Goal: Register for event/course

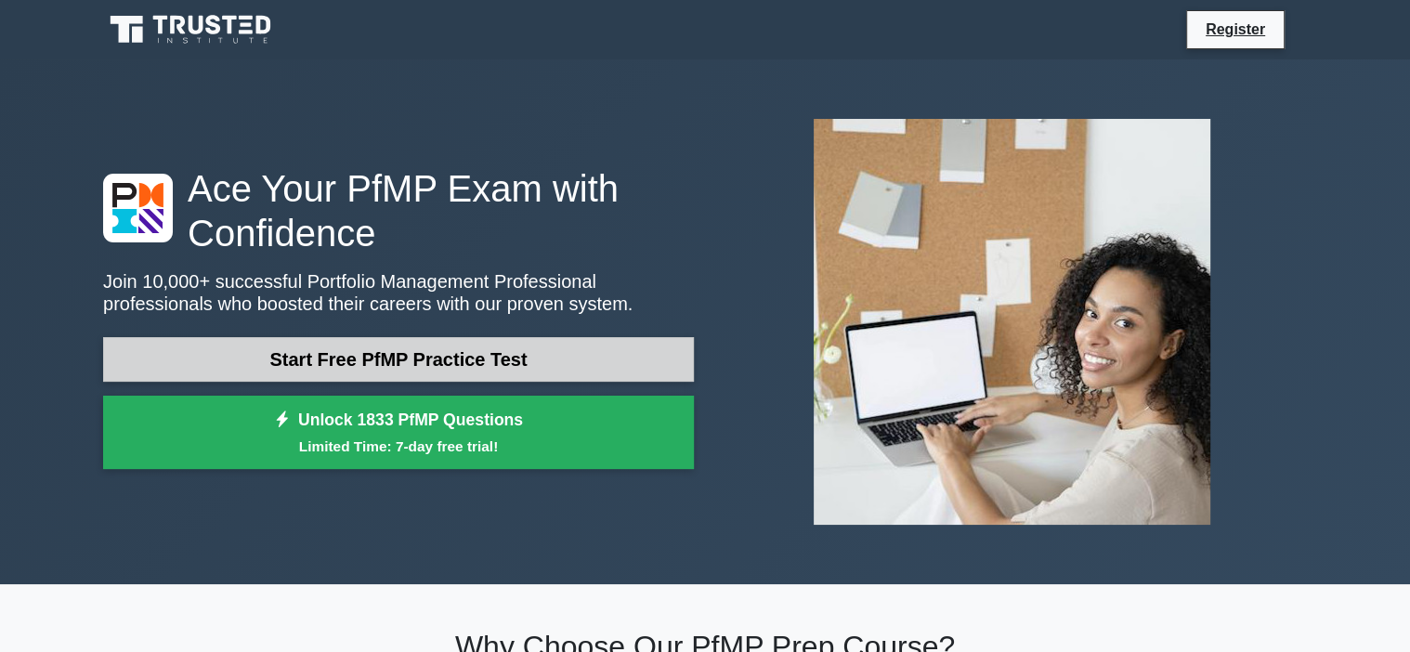
click at [424, 353] on link "Start Free PfMP Practice Test" at bounding box center [398, 359] width 591 height 45
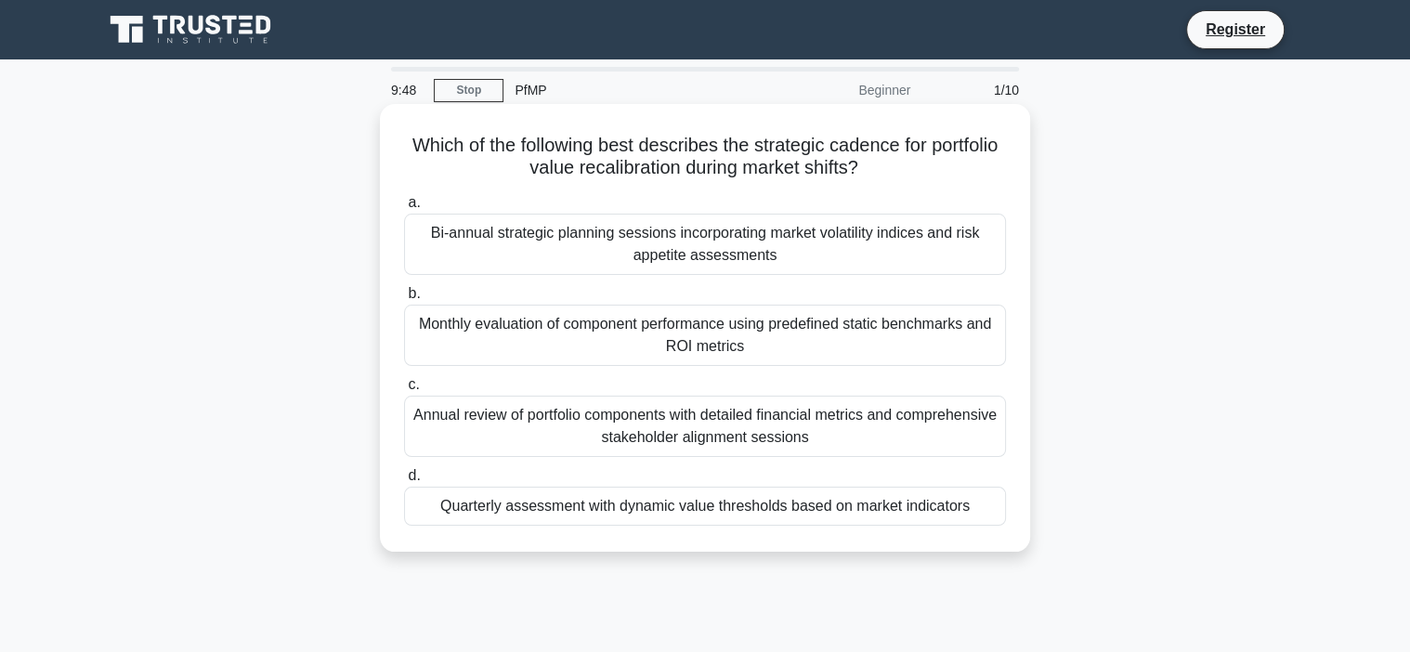
click at [524, 224] on div "Bi-annual strategic planning sessions incorporating market volatility indices a…" at bounding box center [705, 244] width 602 height 61
click at [404, 209] on input "a. Bi-annual strategic planning sessions incorporating market volatility indice…" at bounding box center [404, 203] width 0 height 12
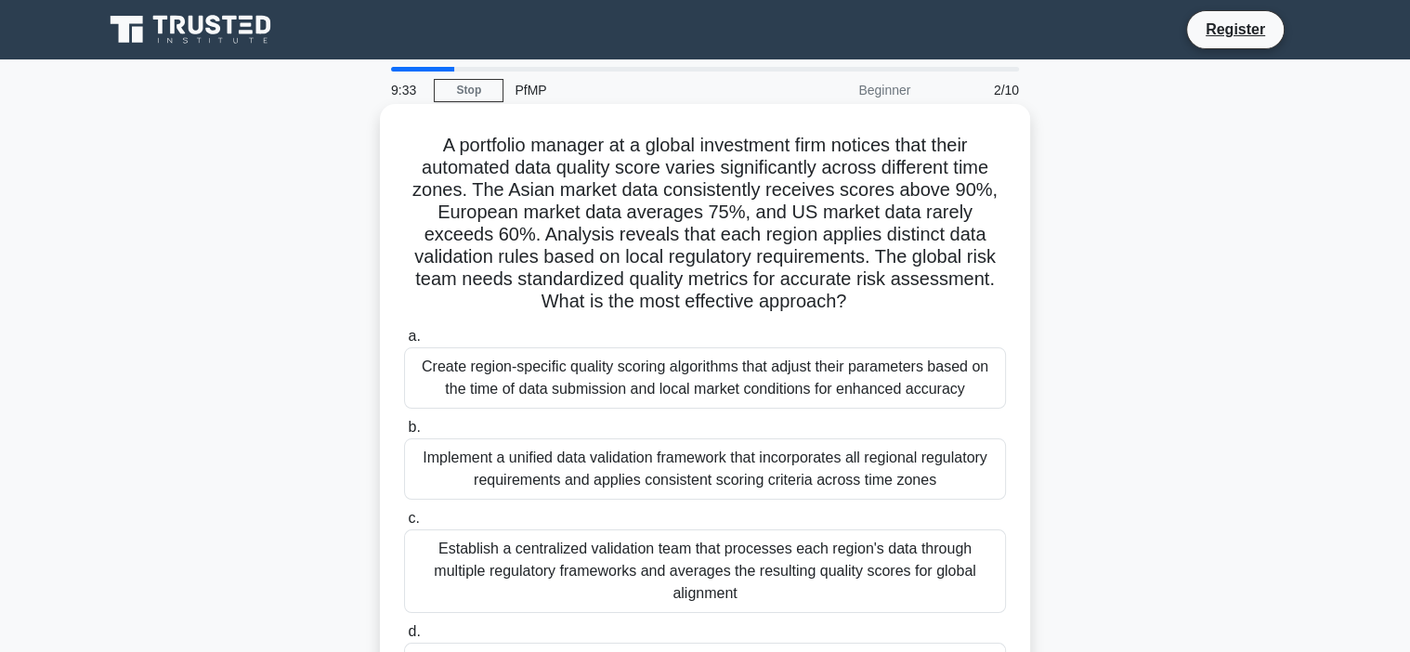
click at [536, 456] on div "Implement a unified data validation framework that incorporates all regional re…" at bounding box center [705, 468] width 602 height 61
click at [404, 434] on input "b. Implement a unified data validation framework that incorporates all regional…" at bounding box center [404, 428] width 0 height 12
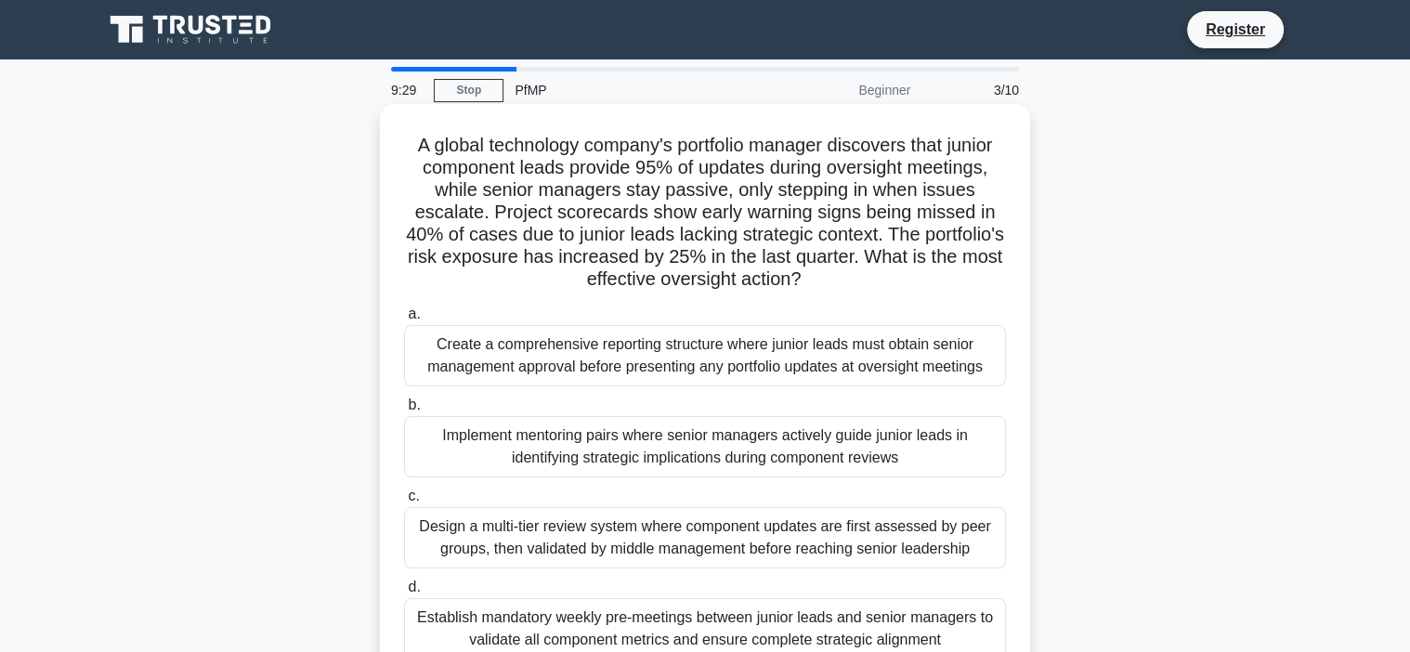
click at [516, 516] on div "Design a multi-tier review system where component updates are first assessed by…" at bounding box center [705, 537] width 602 height 61
click at [404, 502] on input "c. Design a multi-tier review system where component updates are first assessed…" at bounding box center [404, 496] width 0 height 12
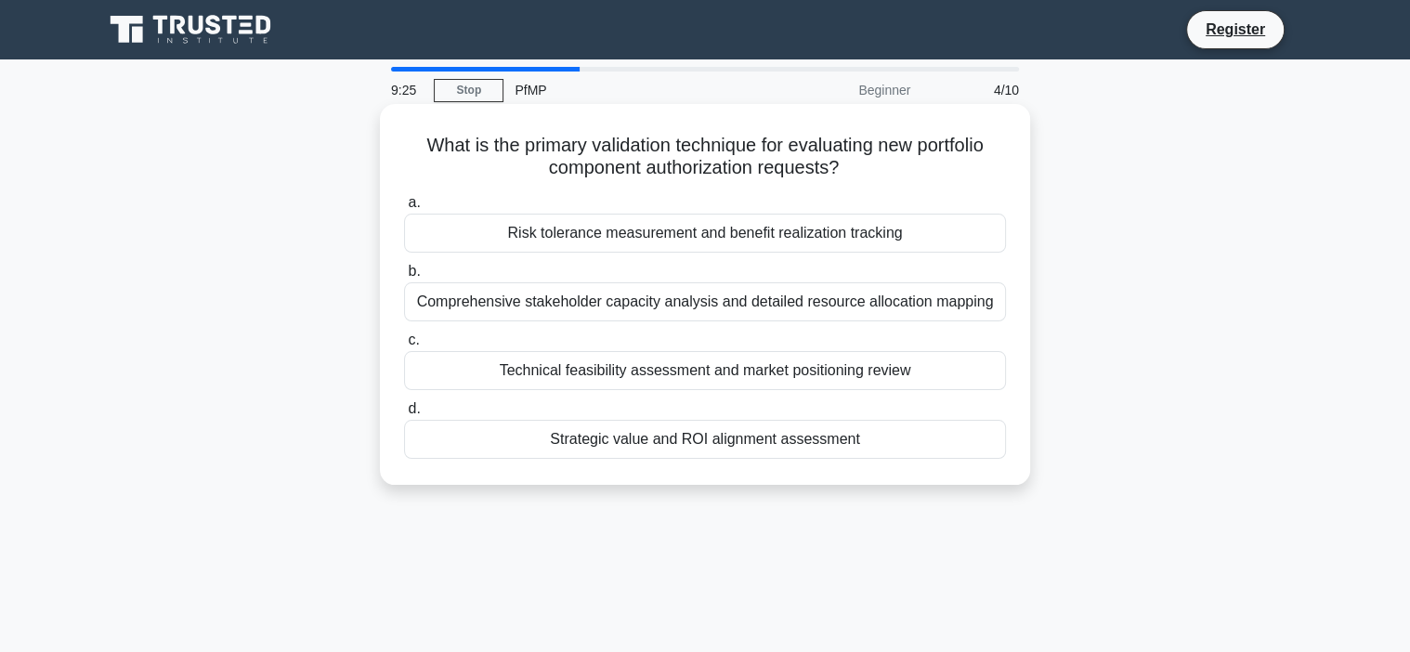
click at [530, 372] on div "Technical feasibility assessment and market positioning review" at bounding box center [705, 370] width 602 height 39
click at [404, 346] on input "c. Technical feasibility assessment and market positioning review" at bounding box center [404, 340] width 0 height 12
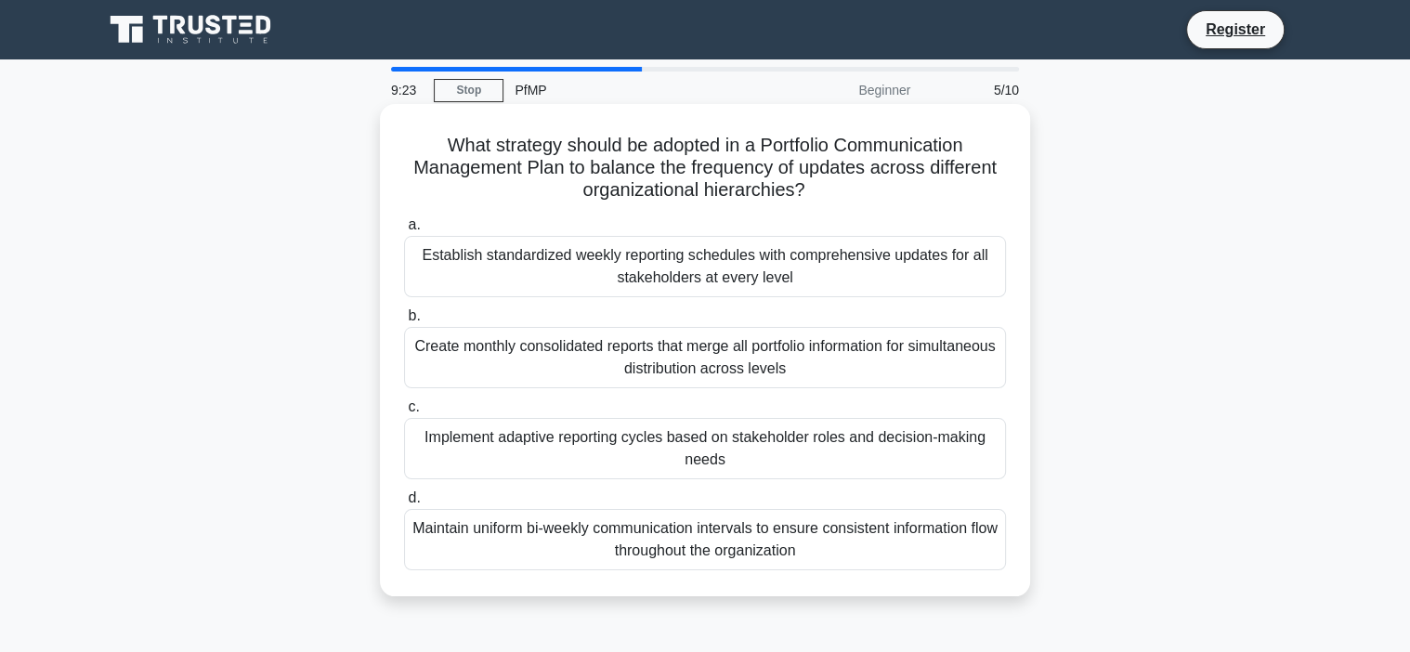
click at [537, 520] on div "Maintain uniform bi-weekly communication intervals to ensure consistent informa…" at bounding box center [705, 539] width 602 height 61
click at [404, 504] on input "d. Maintain uniform bi-weekly communication intervals to ensure consistent info…" at bounding box center [404, 498] width 0 height 12
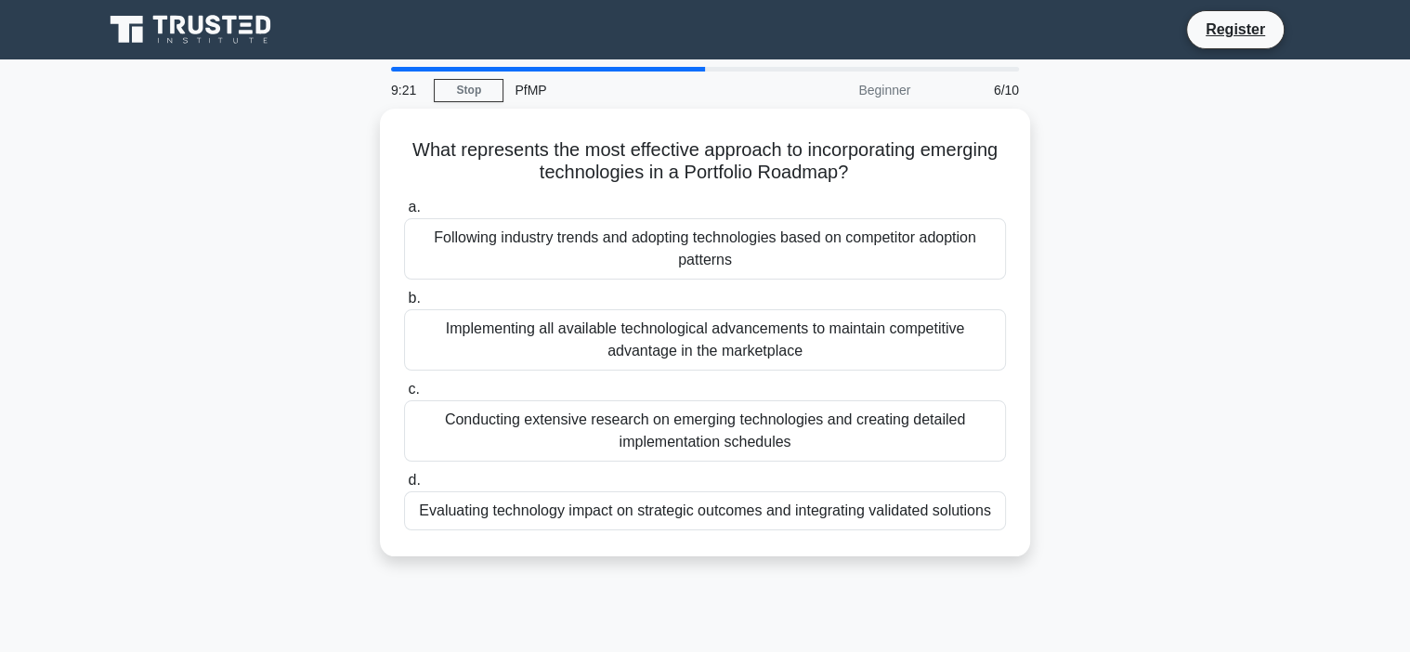
click at [537, 520] on div "a. Following industry trends and adopting technologies based on competitor adop…" at bounding box center [705, 363] width 624 height 342
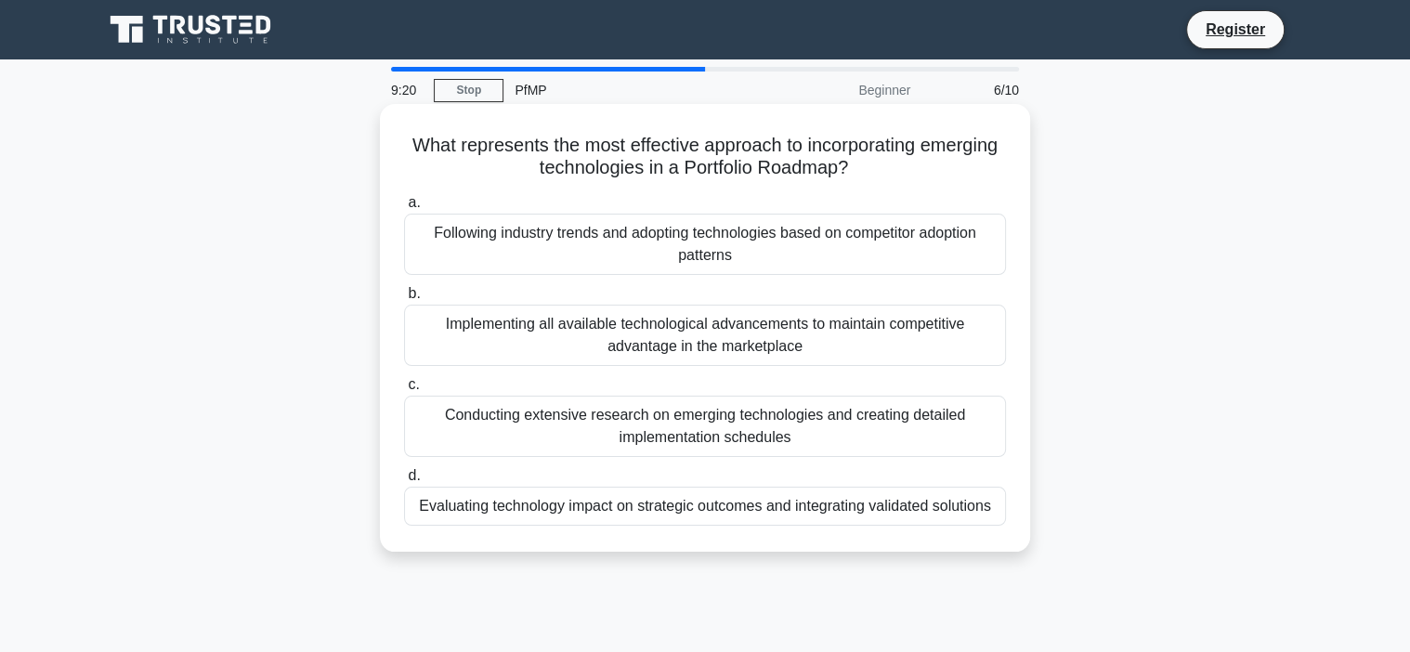
click at [537, 496] on div "Evaluating technology impact on strategic outcomes and integrating validated so…" at bounding box center [705, 506] width 602 height 39
click at [404, 482] on input "d. Evaluating technology impact on strategic outcomes and integrating validated…" at bounding box center [404, 476] width 0 height 12
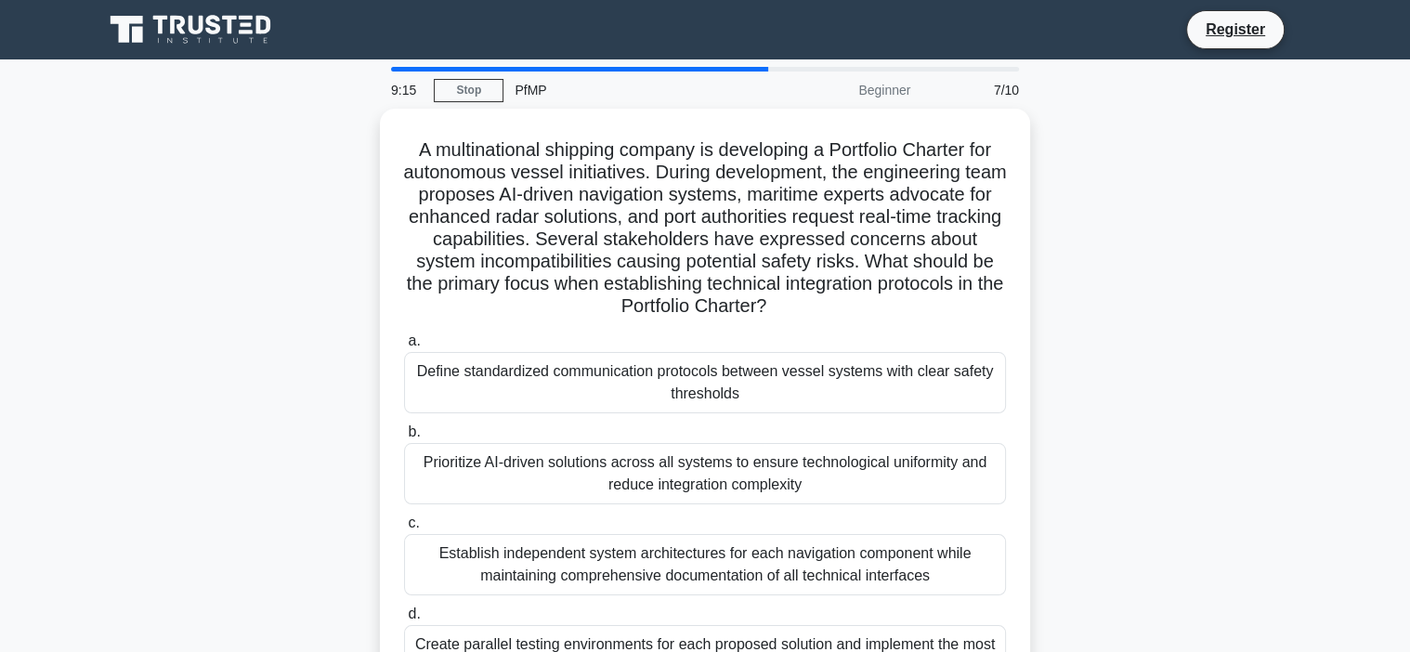
click at [958, 72] on div "7/10" at bounding box center [975, 90] width 109 height 37
click at [1219, 217] on div "A multinational shipping company is developing a Portfolio Charter for autonomo…" at bounding box center [705, 422] width 1226 height 626
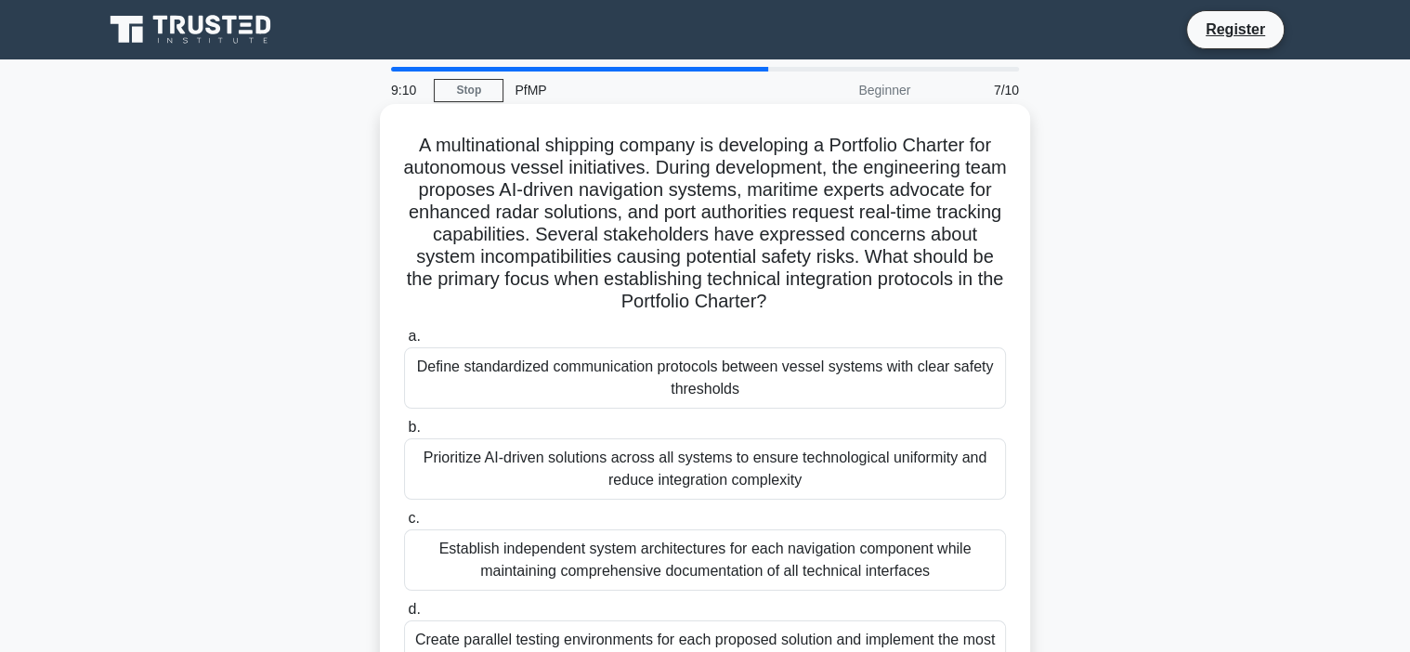
click at [691, 364] on div "Define standardized communication protocols between vessel systems with clear s…" at bounding box center [705, 377] width 602 height 61
click at [404, 343] on input "a. Define standardized communication protocols between vessel systems with clea…" at bounding box center [404, 337] width 0 height 12
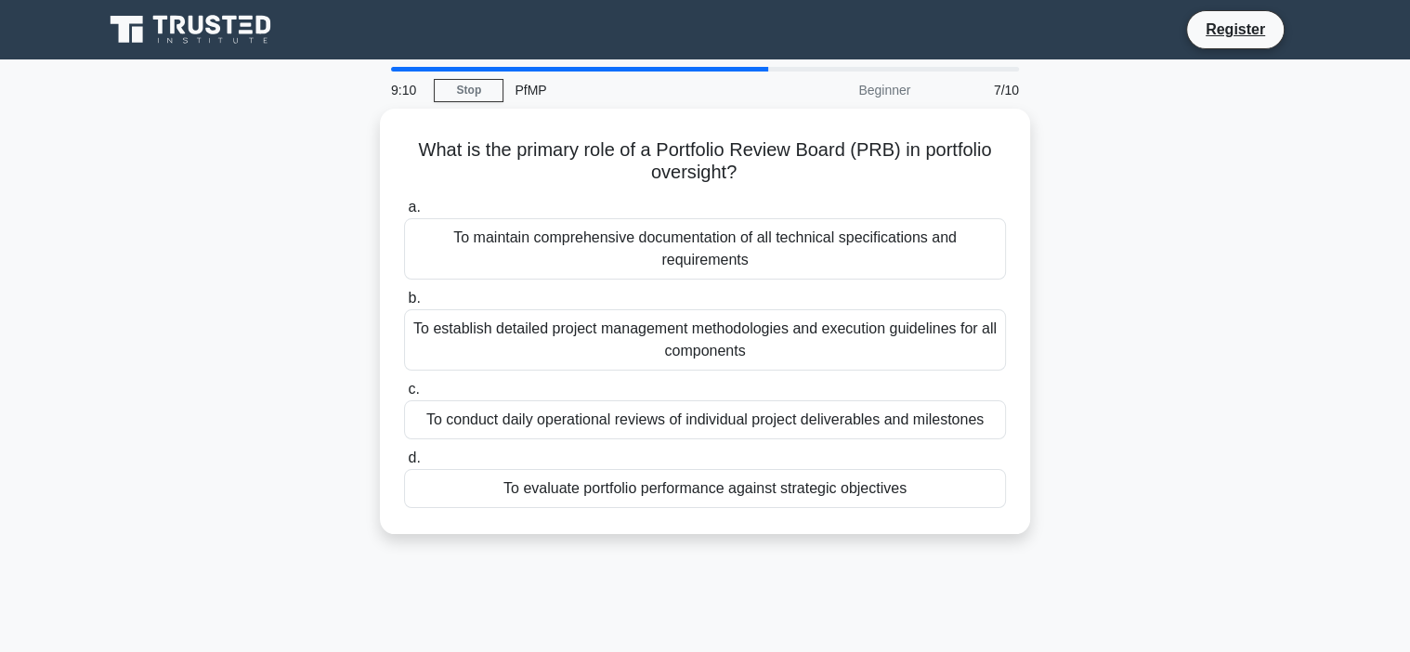
click at [691, 364] on div "a. To maintain comprehensive documentation of all technical specifications and …" at bounding box center [705, 351] width 624 height 319
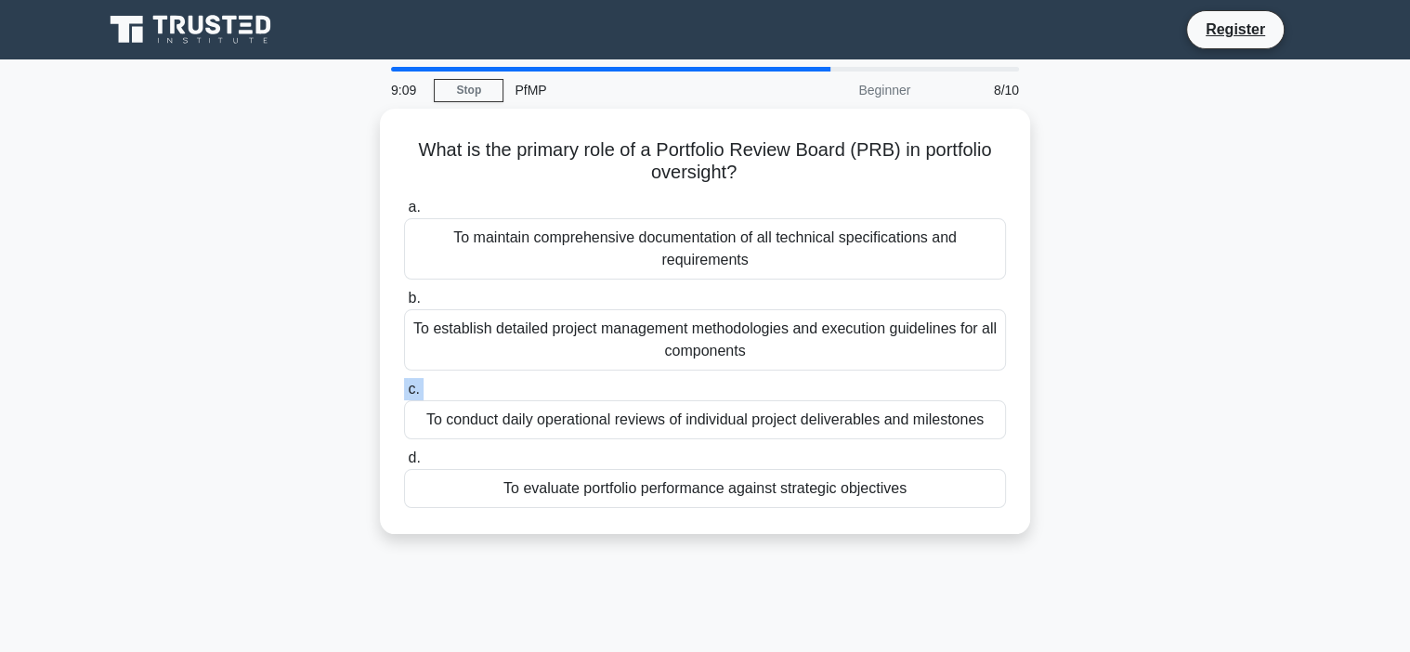
click at [691, 364] on div "a. To maintain comprehensive documentation of all technical specifications and …" at bounding box center [705, 351] width 624 height 319
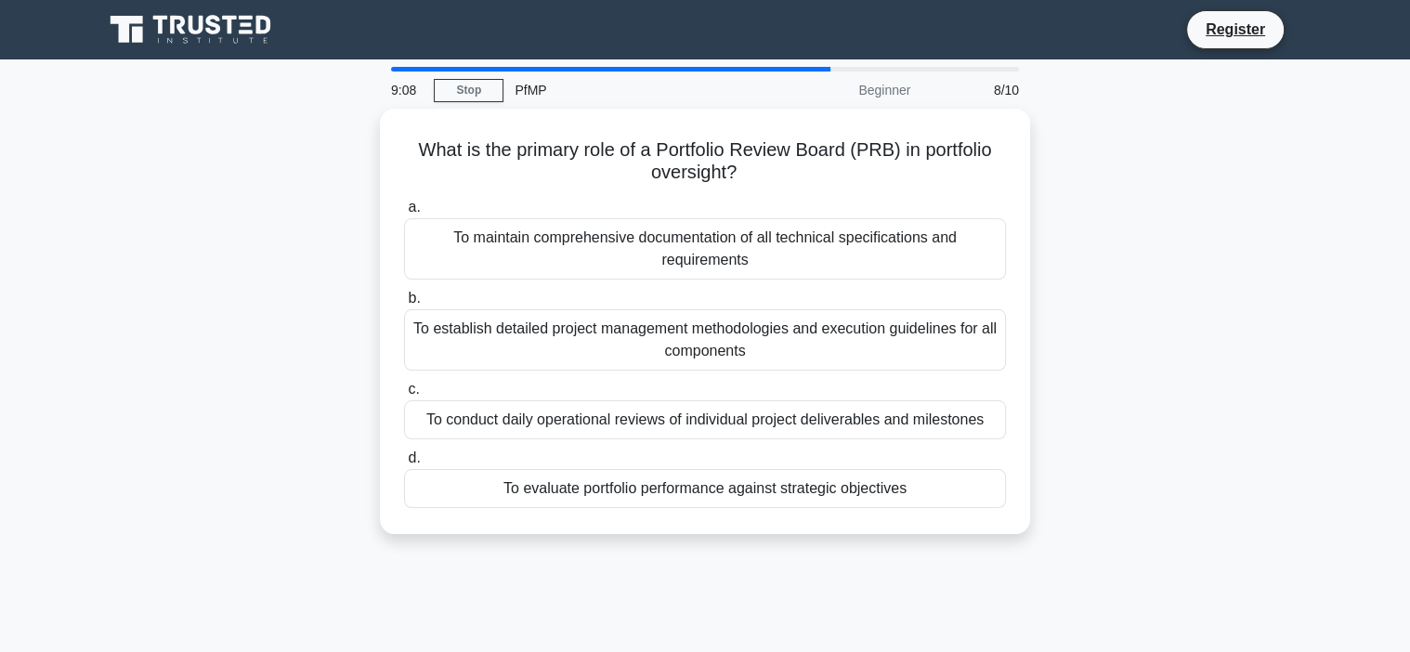
click at [691, 364] on div "a. To maintain comprehensive documentation of all technical specifications and …" at bounding box center [705, 351] width 624 height 319
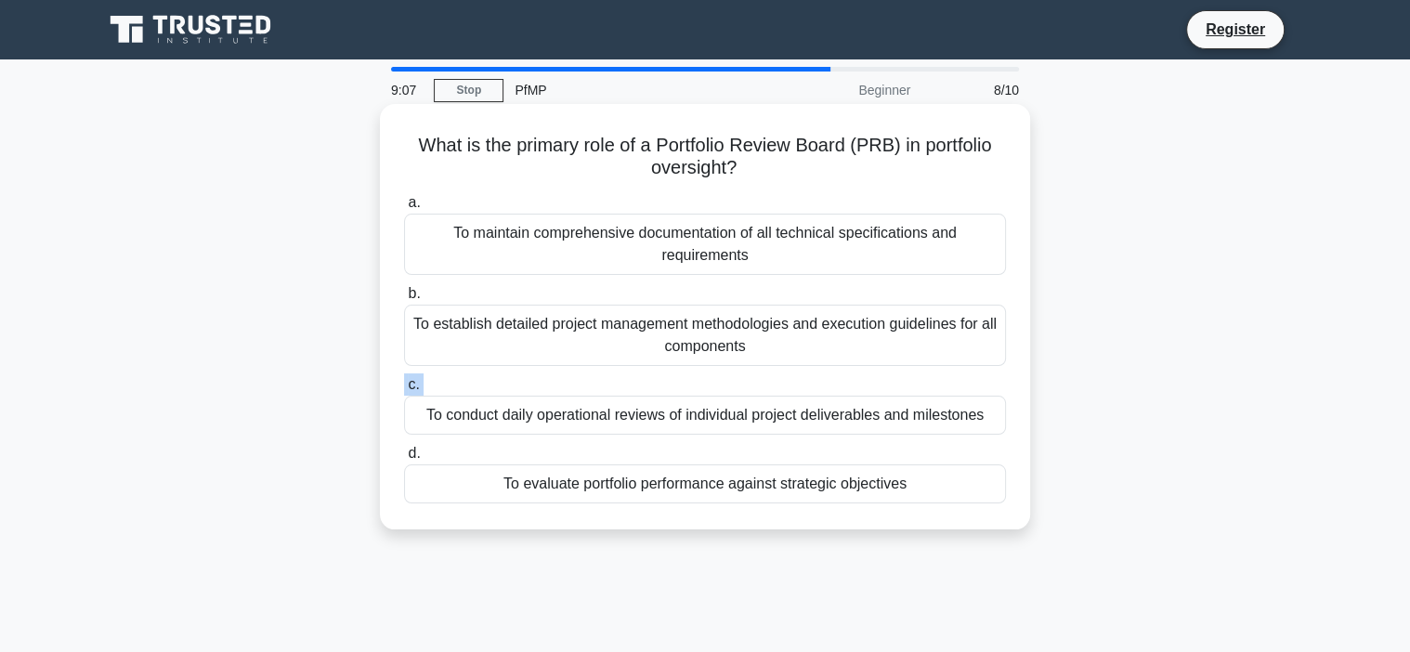
click at [670, 329] on div "To establish detailed project management methodologies and execution guidelines…" at bounding box center [705, 335] width 602 height 61
click at [404, 300] on input "b. To establish detailed project management methodologies and execution guideli…" at bounding box center [404, 294] width 0 height 12
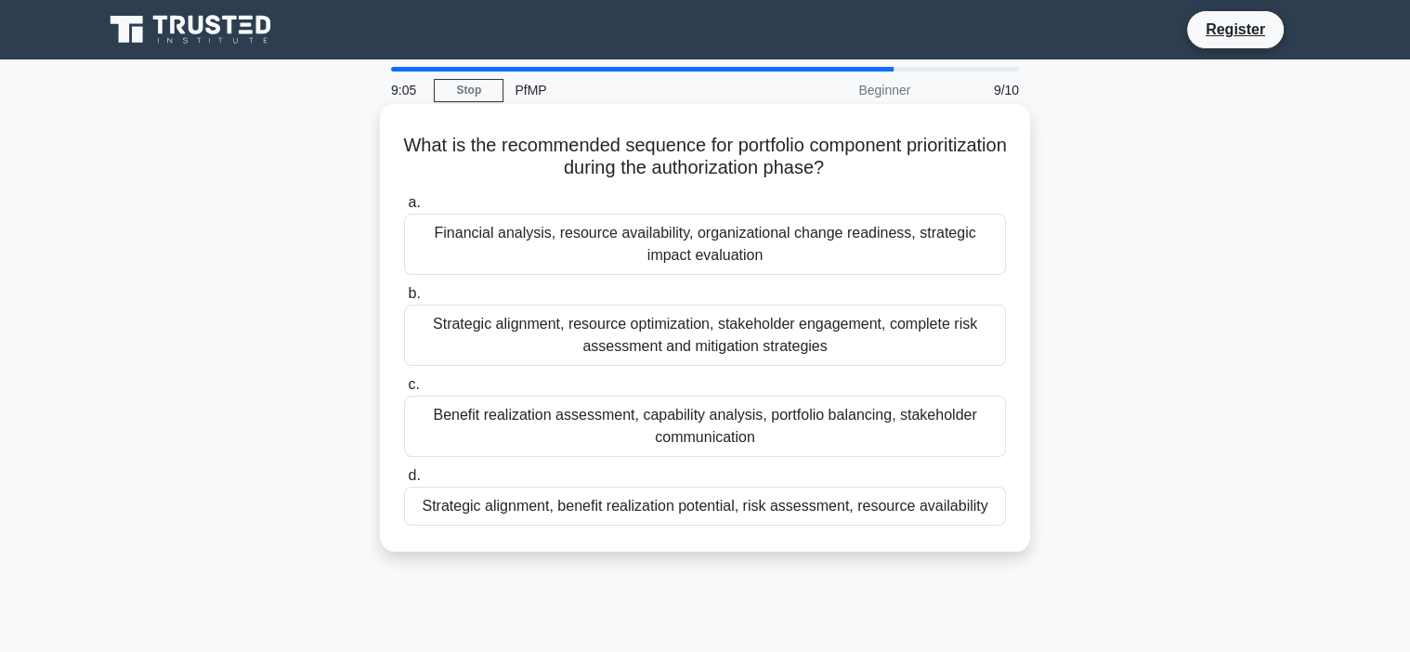
click at [646, 245] on div "Financial analysis, resource availability, organizational change readiness, str…" at bounding box center [705, 244] width 602 height 61
click at [404, 209] on input "a. Financial analysis, resource availability, organizational change readiness, …" at bounding box center [404, 203] width 0 height 12
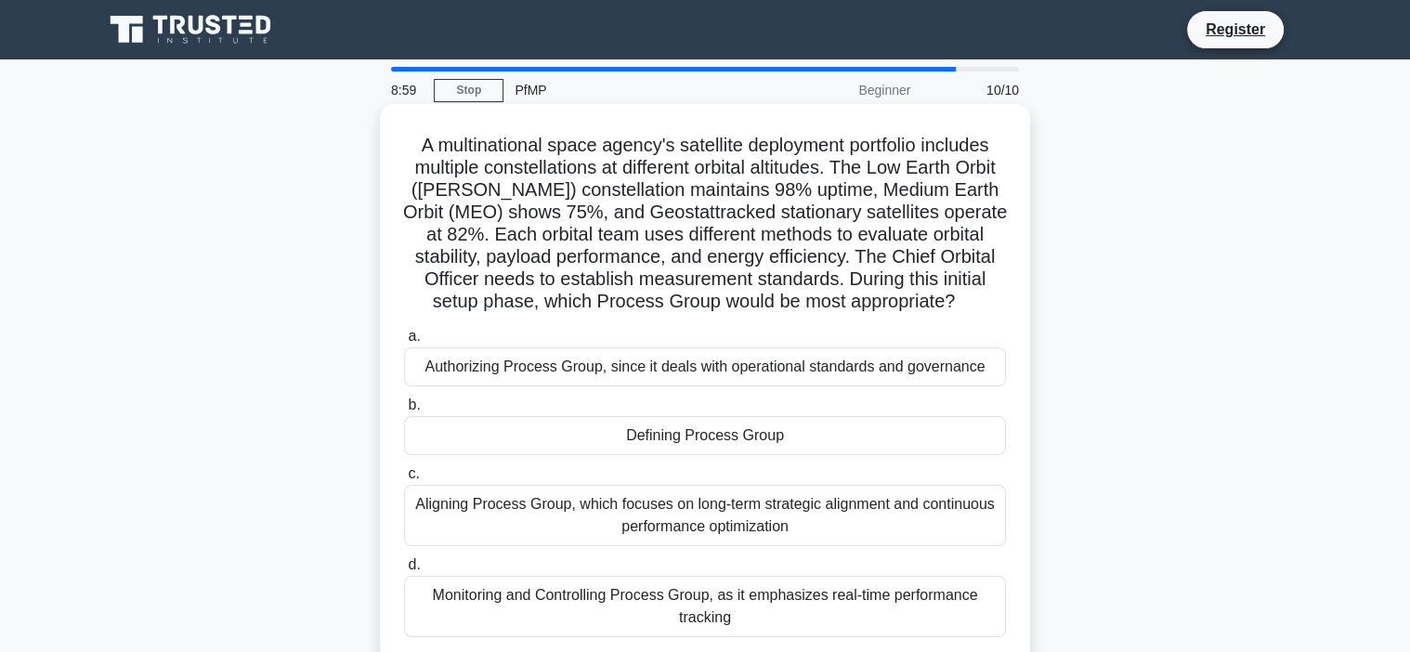
drag, startPoint x: 659, startPoint y: 445, endPoint x: 653, endPoint y: 427, distance: 18.8
click at [653, 427] on div "Defining Process Group" at bounding box center [705, 435] width 602 height 39
click at [404, 411] on input "b. Defining Process Group" at bounding box center [404, 405] width 0 height 12
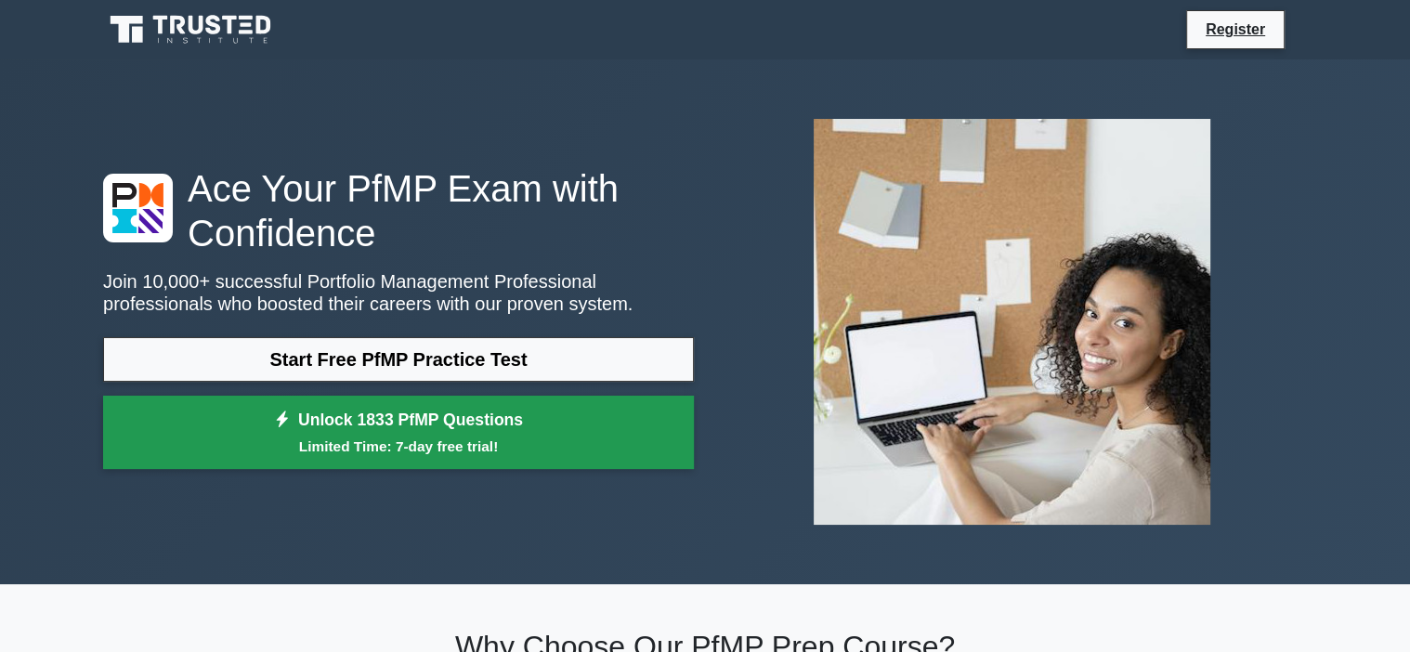
click at [289, 461] on link "Unlock 1833 PfMP Questions Limited Time: 7-day free trial!" at bounding box center [398, 433] width 591 height 74
click at [292, 451] on small "Limited Time: 7-day free trial!" at bounding box center [398, 446] width 544 height 21
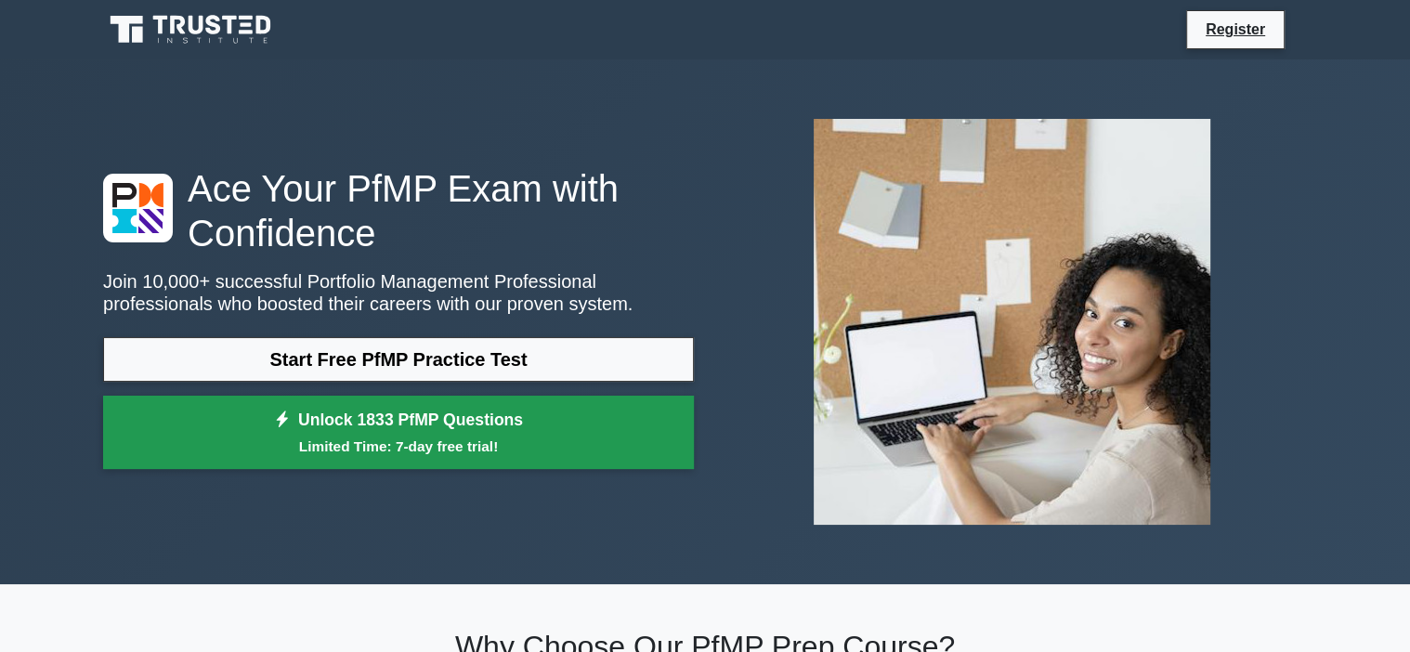
click at [292, 451] on small "Limited Time: 7-day free trial!" at bounding box center [398, 446] width 544 height 21
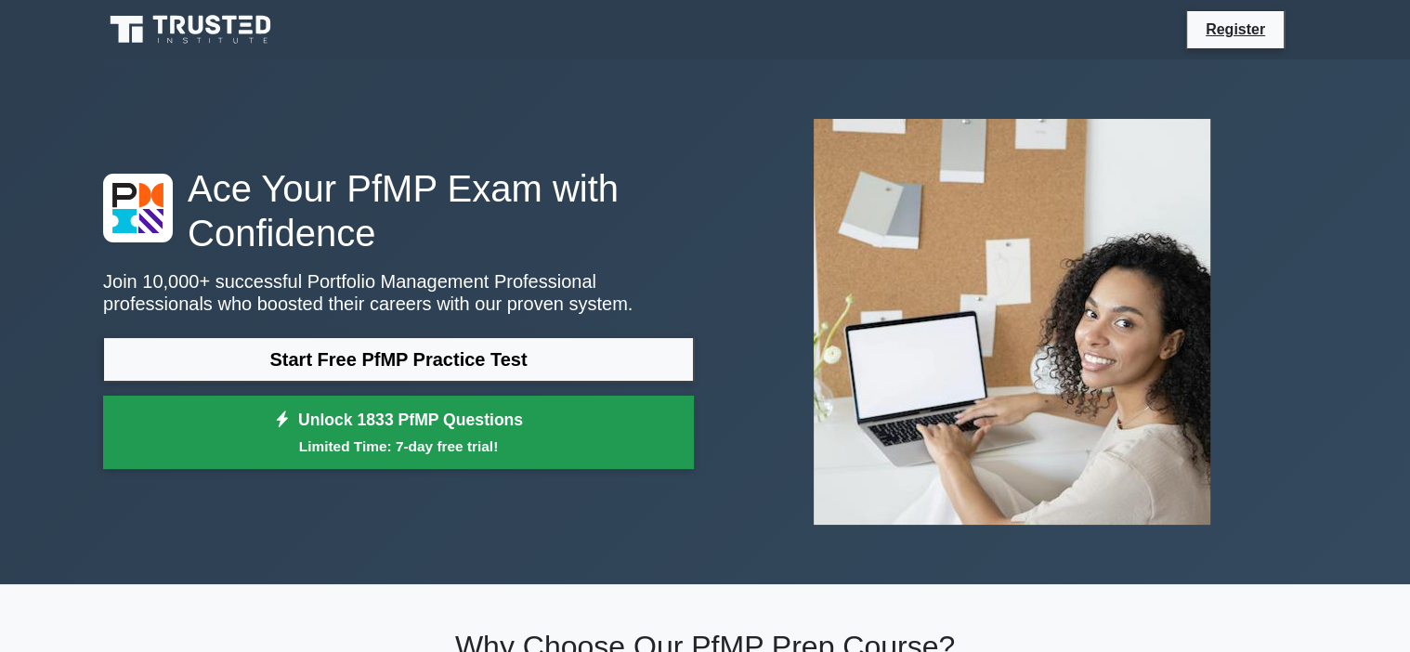
click at [292, 451] on small "Limited Time: 7-day free trial!" at bounding box center [398, 446] width 544 height 21
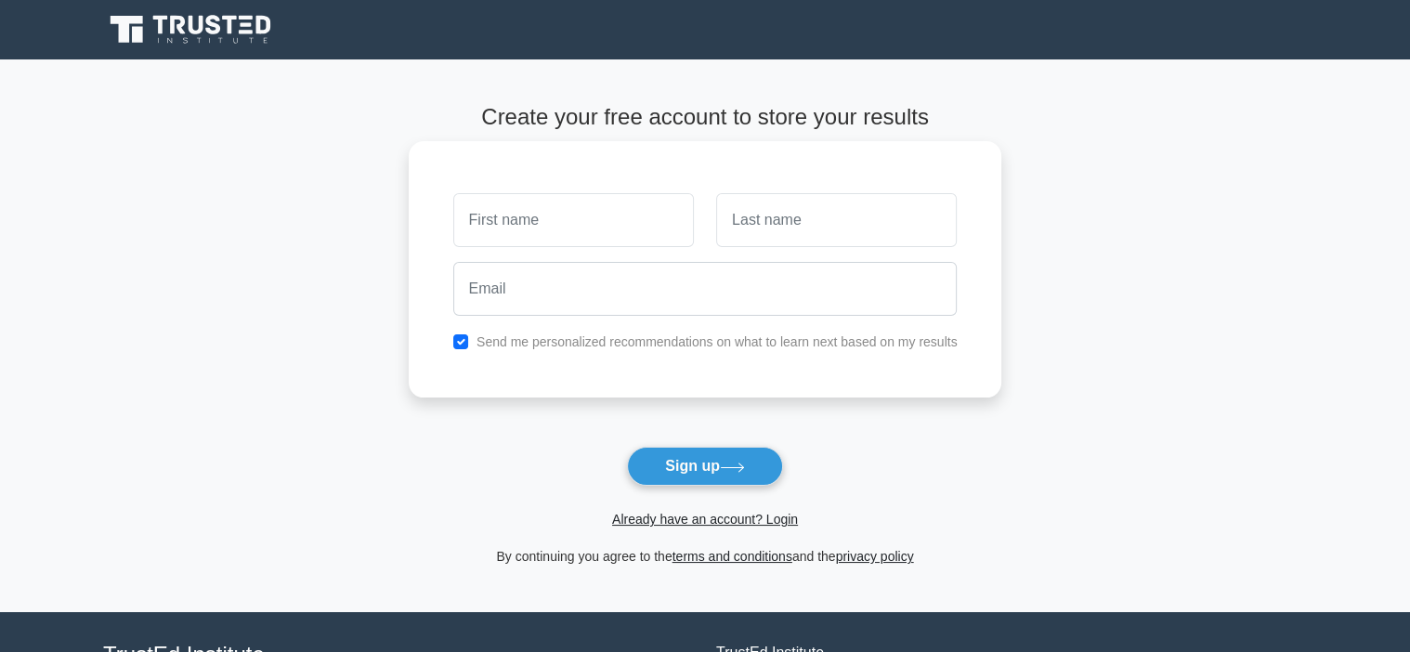
click at [556, 231] on input "text" at bounding box center [573, 220] width 241 height 54
click at [1313, 32] on div "Register" at bounding box center [705, 29] width 1226 height 45
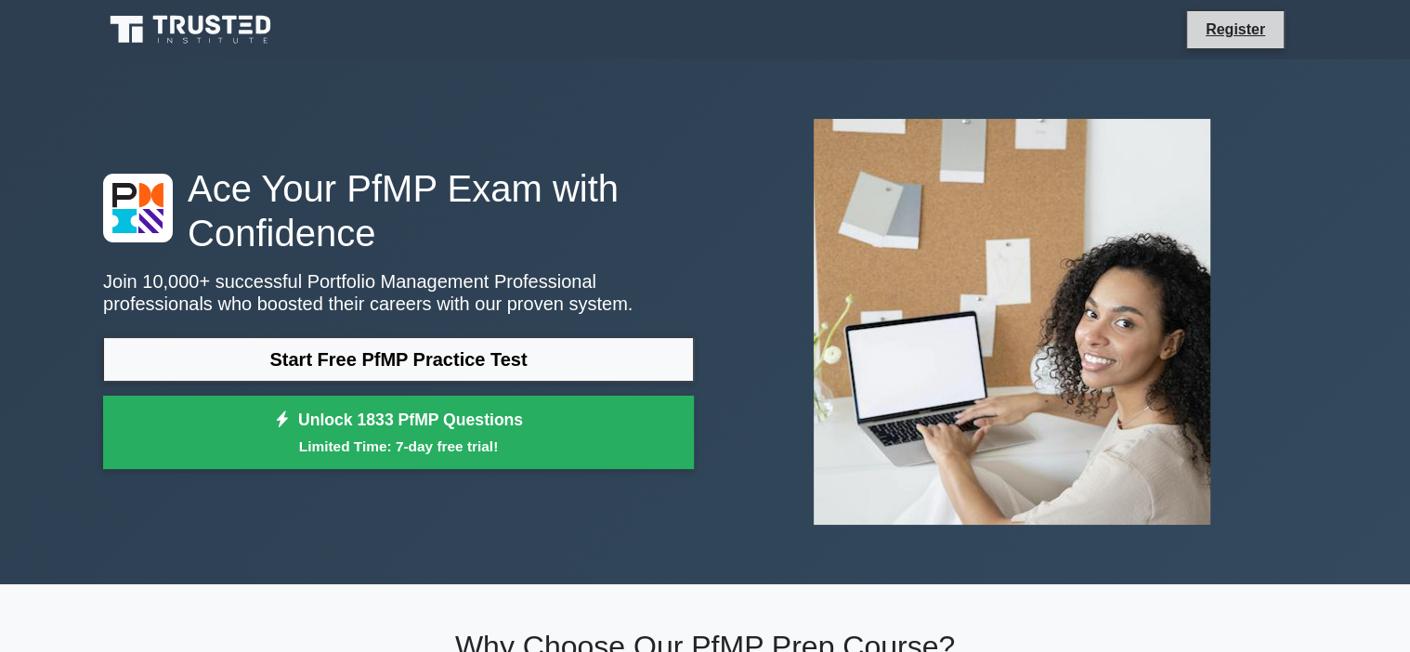
click at [1256, 43] on li "Register" at bounding box center [1235, 29] width 98 height 39
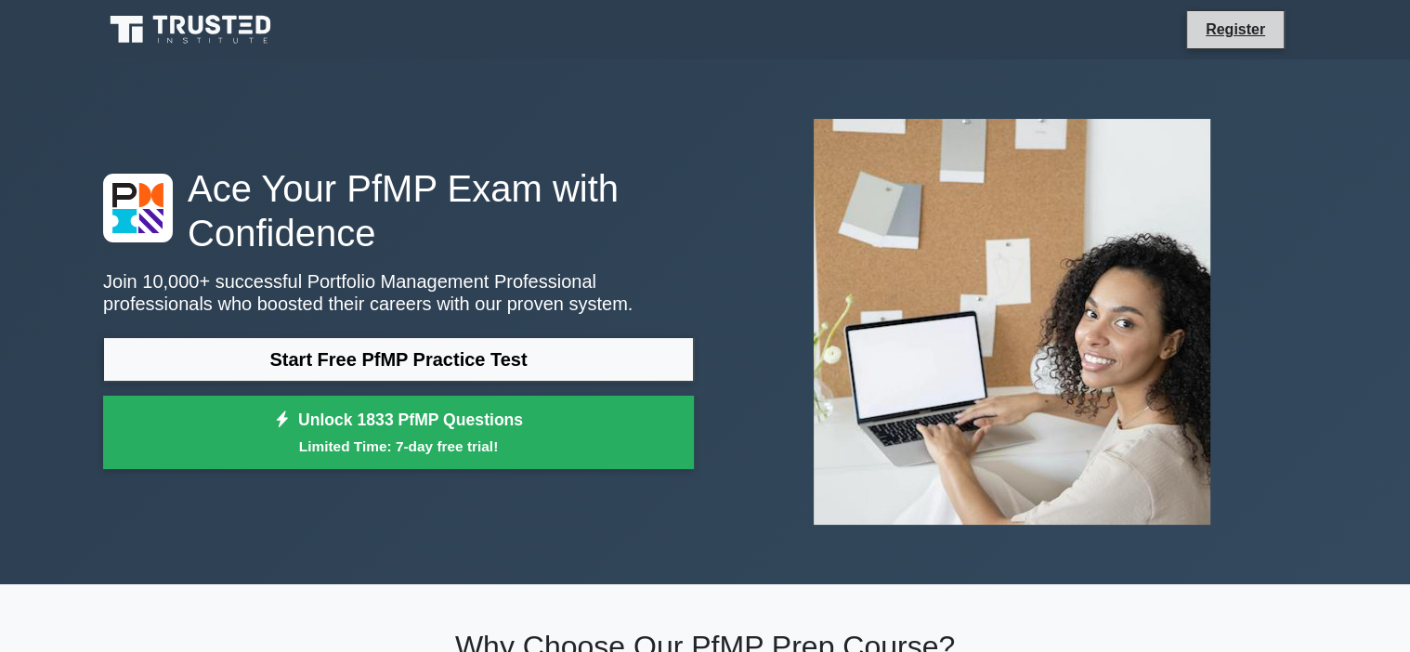
click at [1256, 43] on li "Register" at bounding box center [1235, 29] width 98 height 39
click at [1242, 42] on li "Register" at bounding box center [1235, 29] width 98 height 39
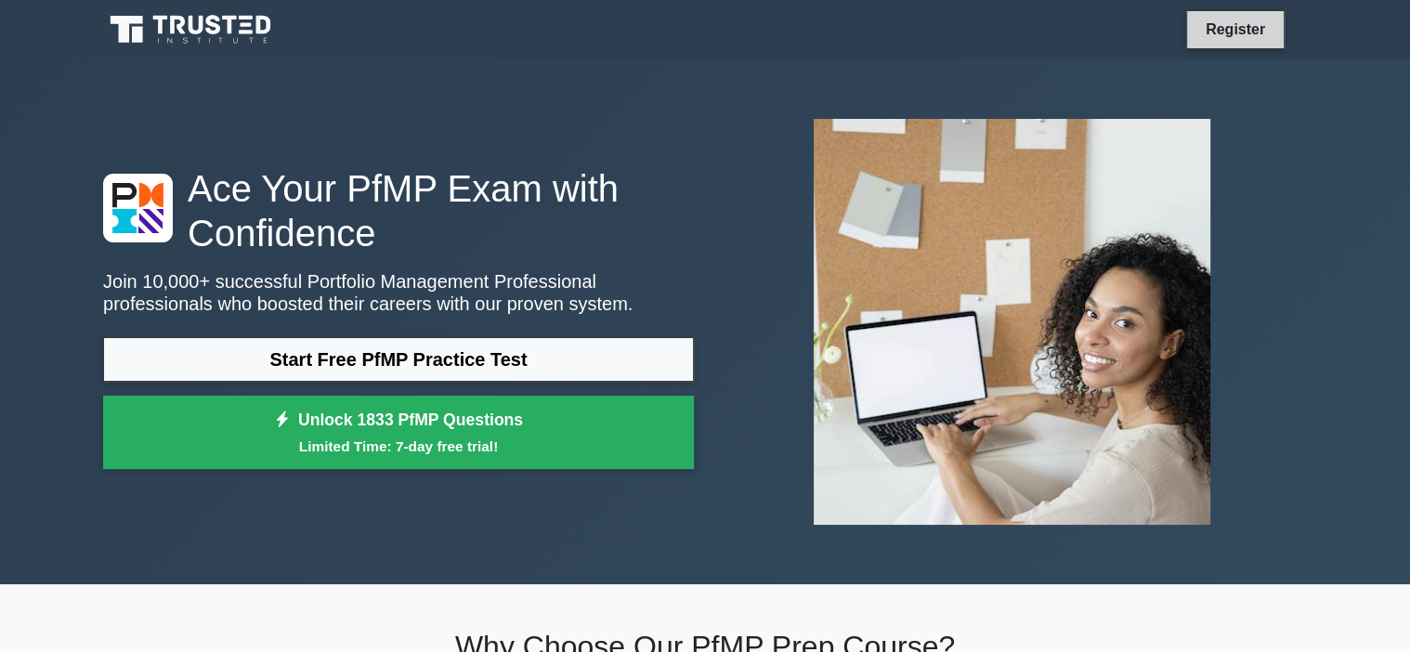
click at [1232, 37] on link "Register" at bounding box center [1235, 29] width 82 height 23
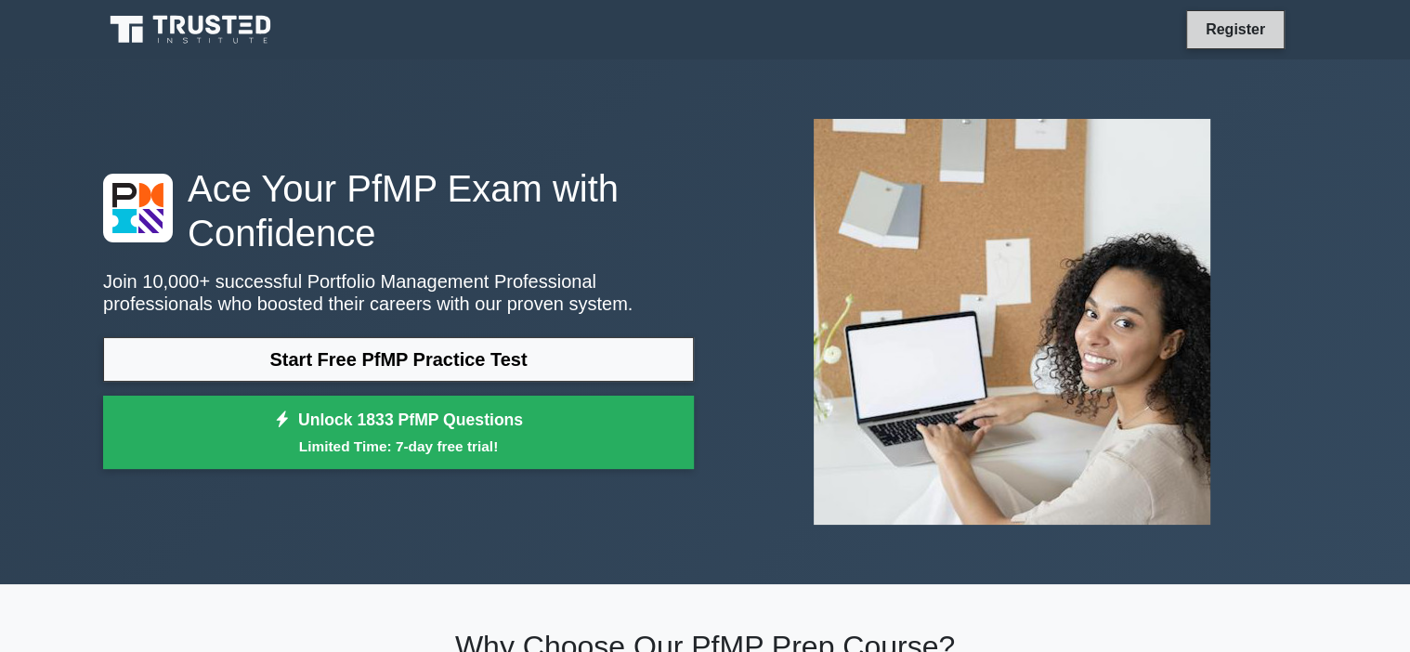
click at [1232, 37] on link "Register" at bounding box center [1235, 29] width 82 height 23
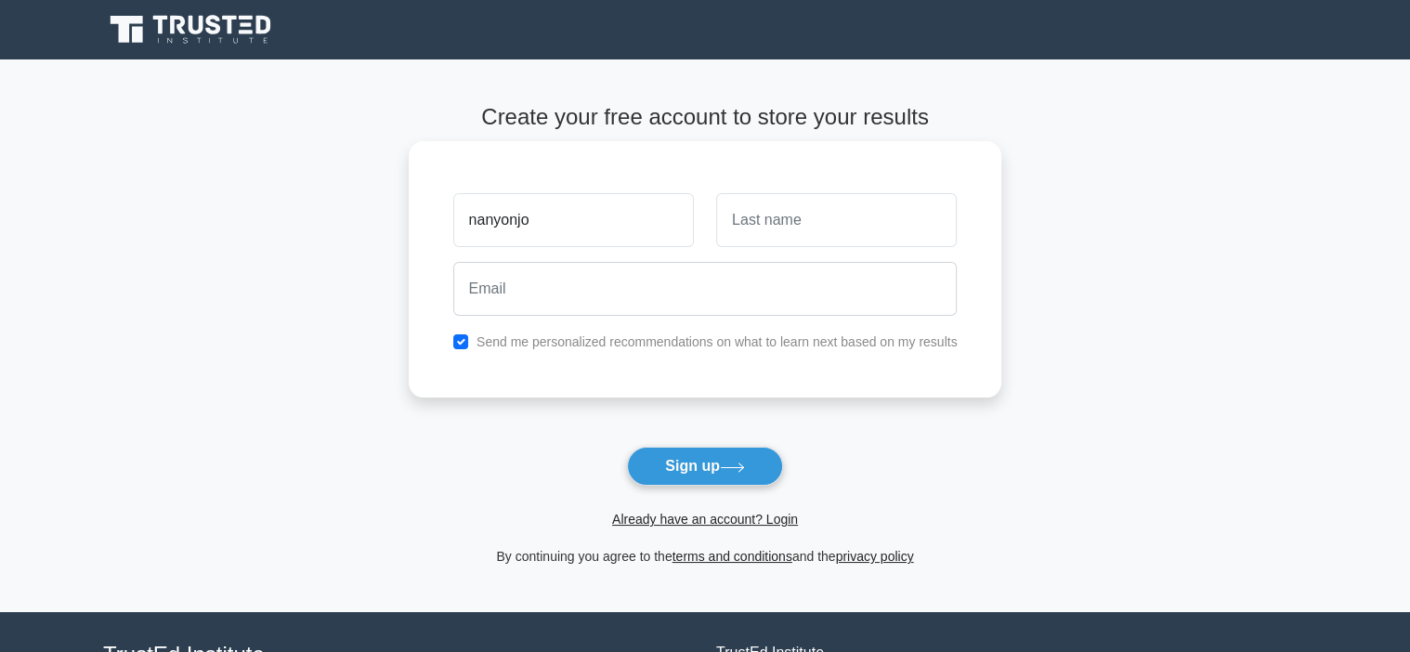
type input "nanyonjo"
click at [841, 235] on input "text" at bounding box center [836, 220] width 241 height 54
type input "Esther"
click at [480, 214] on input "nanyonjo" at bounding box center [573, 220] width 241 height 54
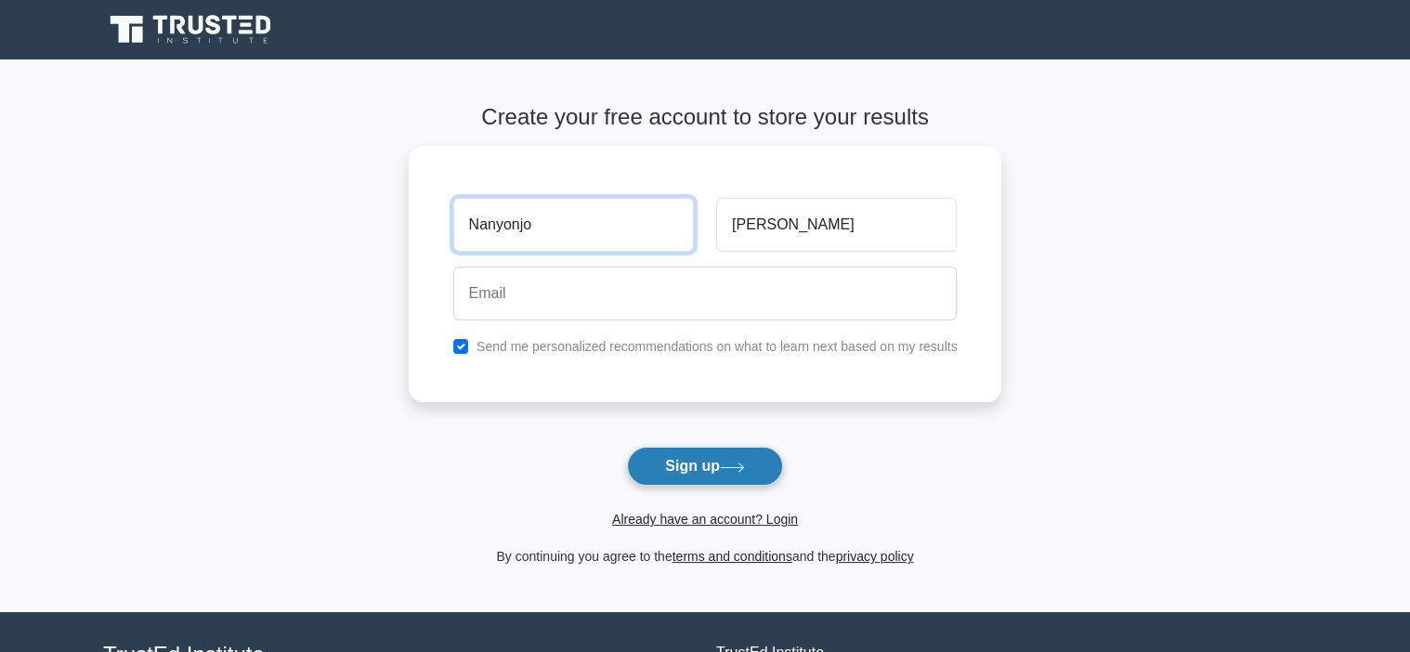
type input "Nanyonjo"
click at [739, 463] on icon at bounding box center [732, 468] width 25 height 10
click at [729, 449] on button "Sign up" at bounding box center [705, 466] width 156 height 39
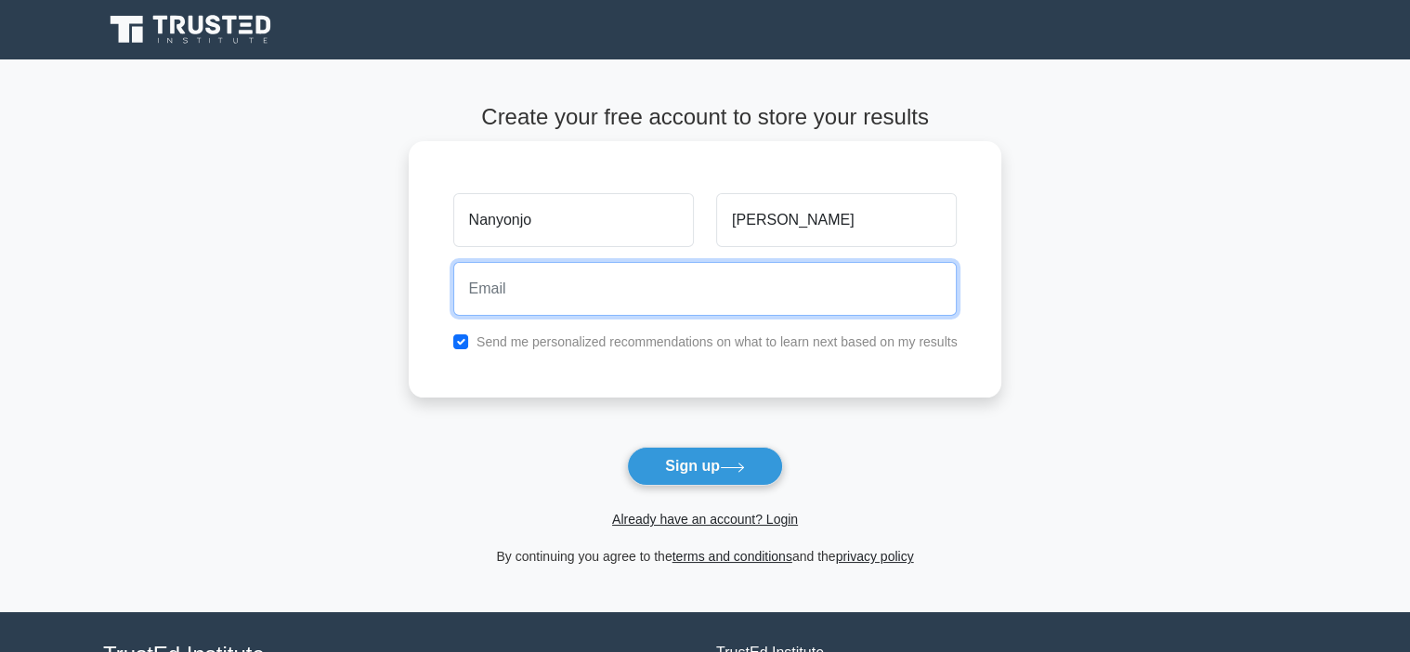
click at [632, 287] on input "email" at bounding box center [705, 289] width 504 height 54
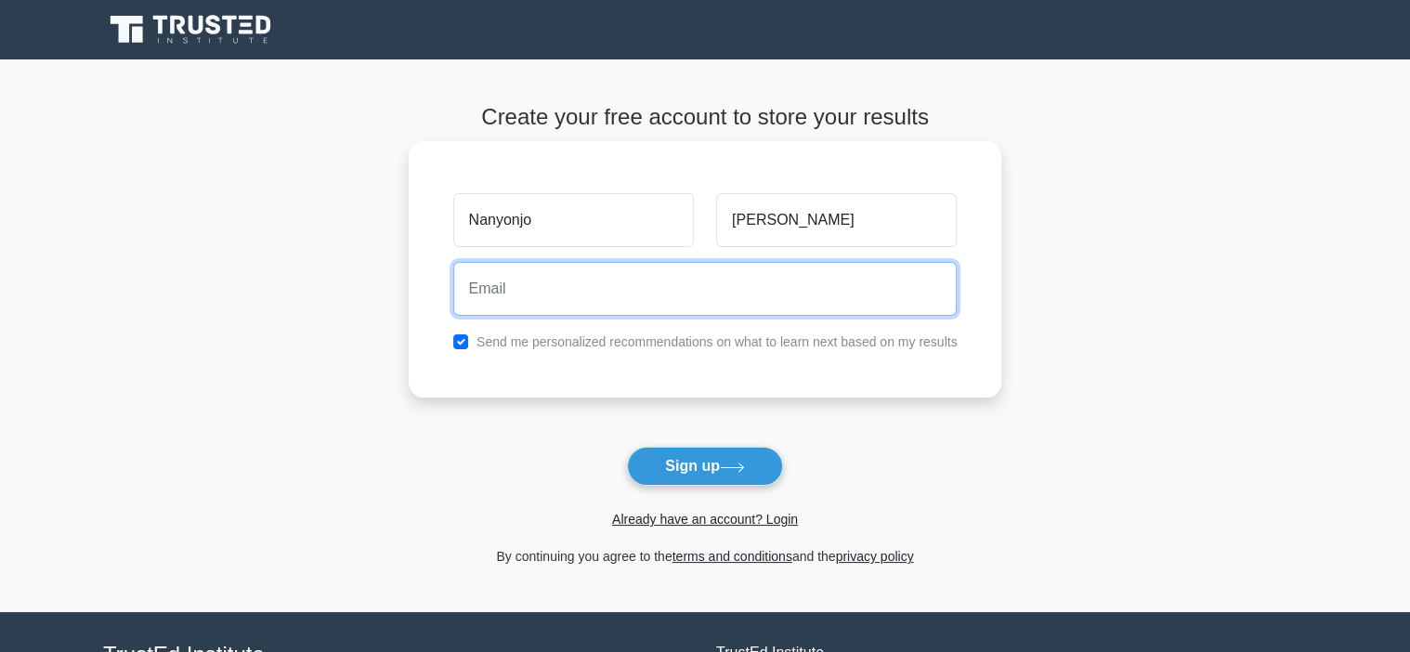
click at [632, 287] on input "email" at bounding box center [705, 289] width 504 height 54
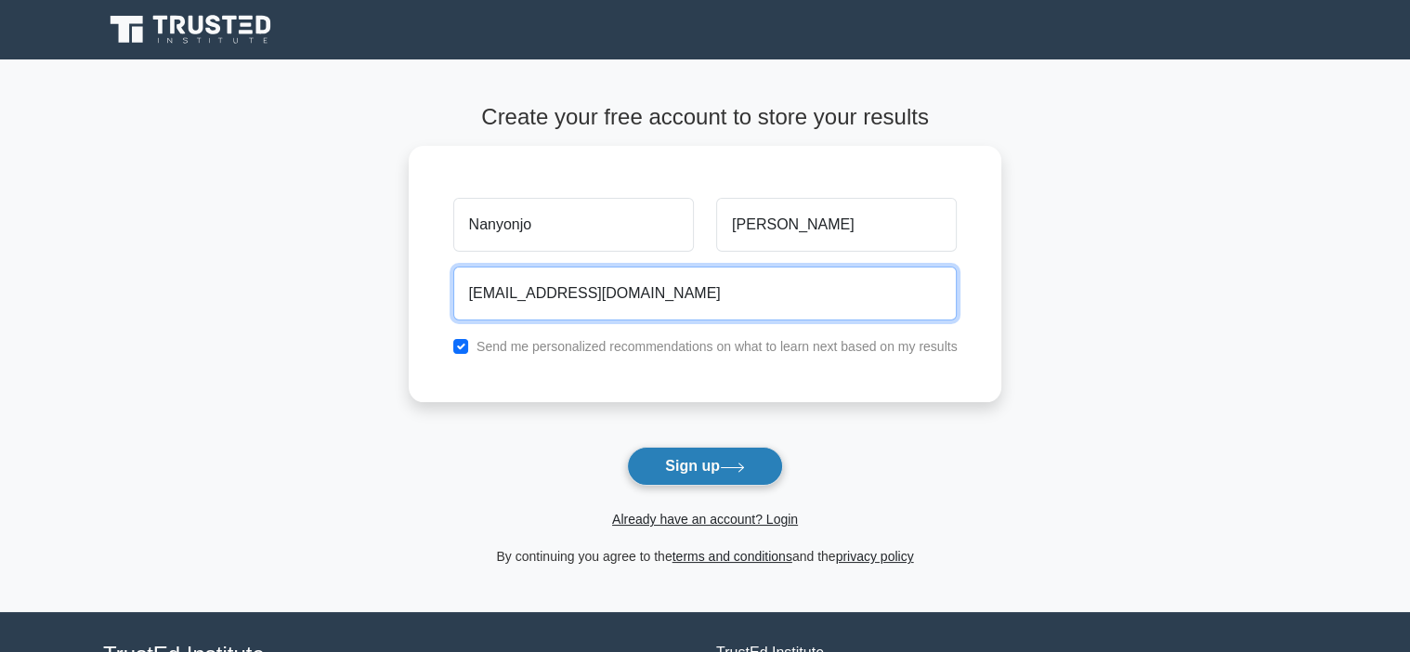
type input "nanyonjoe02@gmail.com"
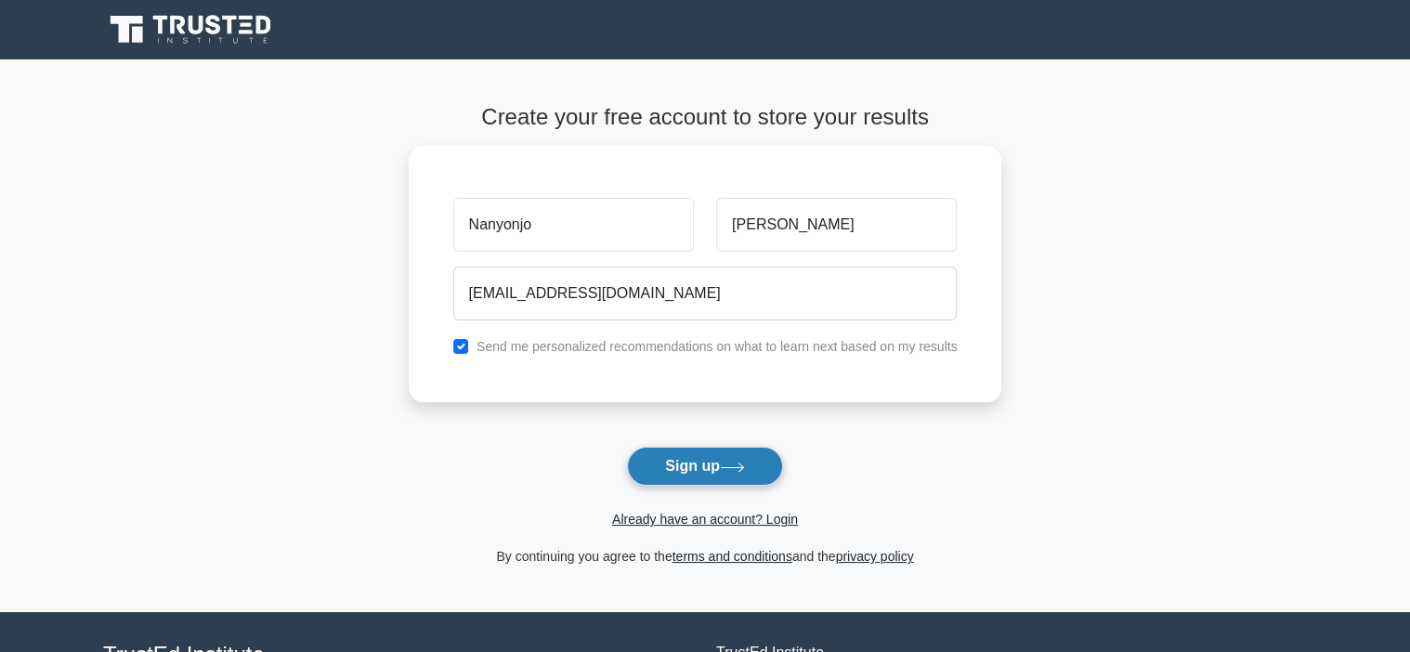
click at [722, 455] on button "Sign up" at bounding box center [705, 466] width 156 height 39
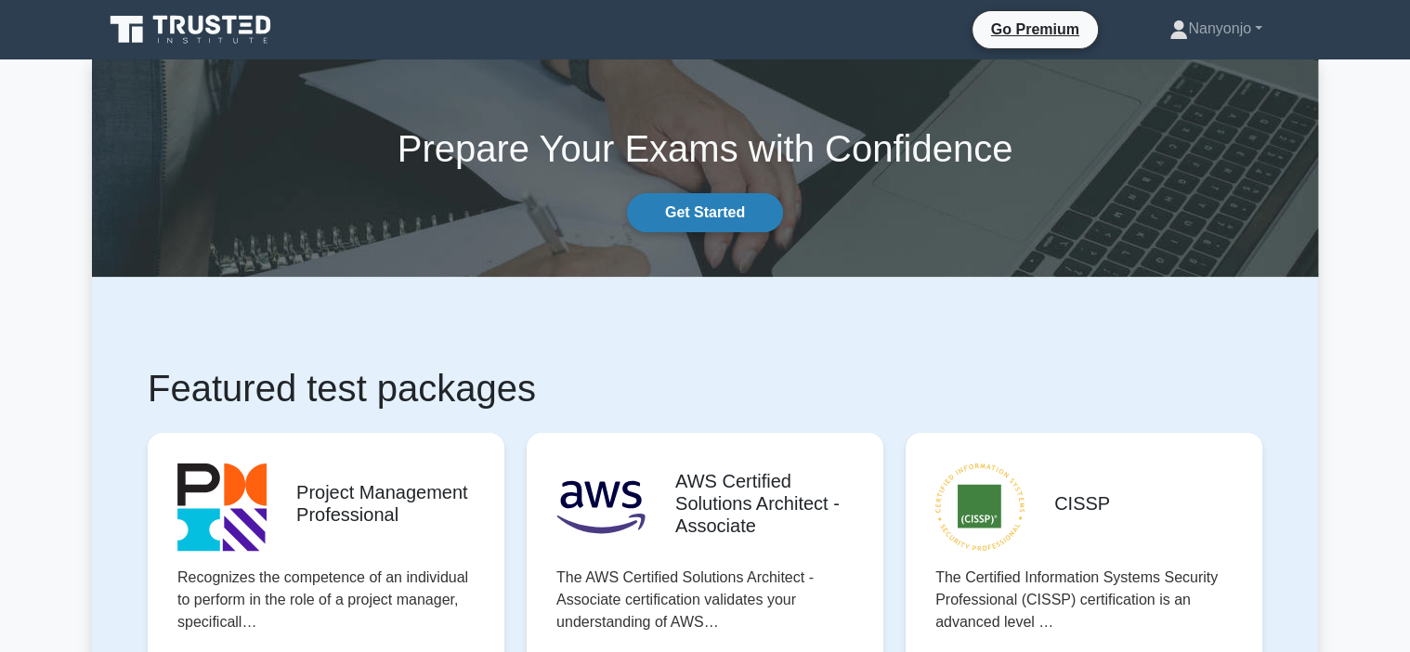
click at [694, 208] on link "Get Started" at bounding box center [705, 212] width 156 height 39
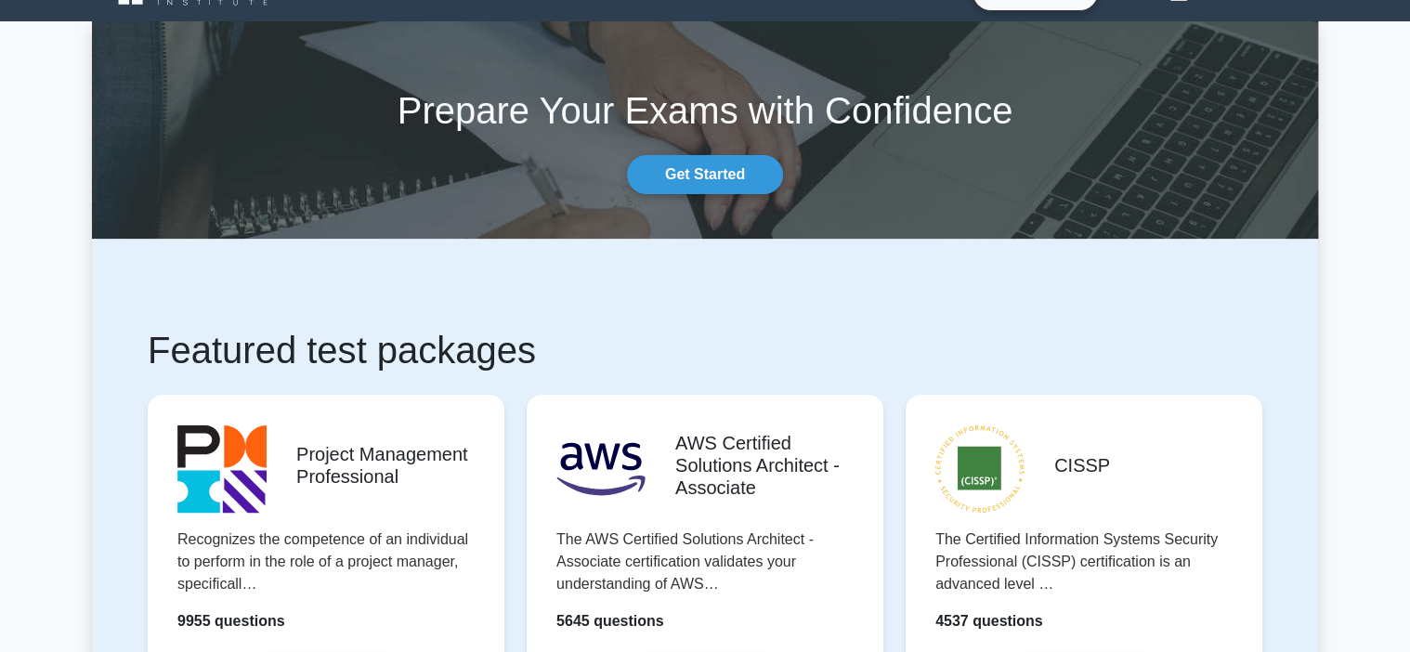
scroll to position [34, 0]
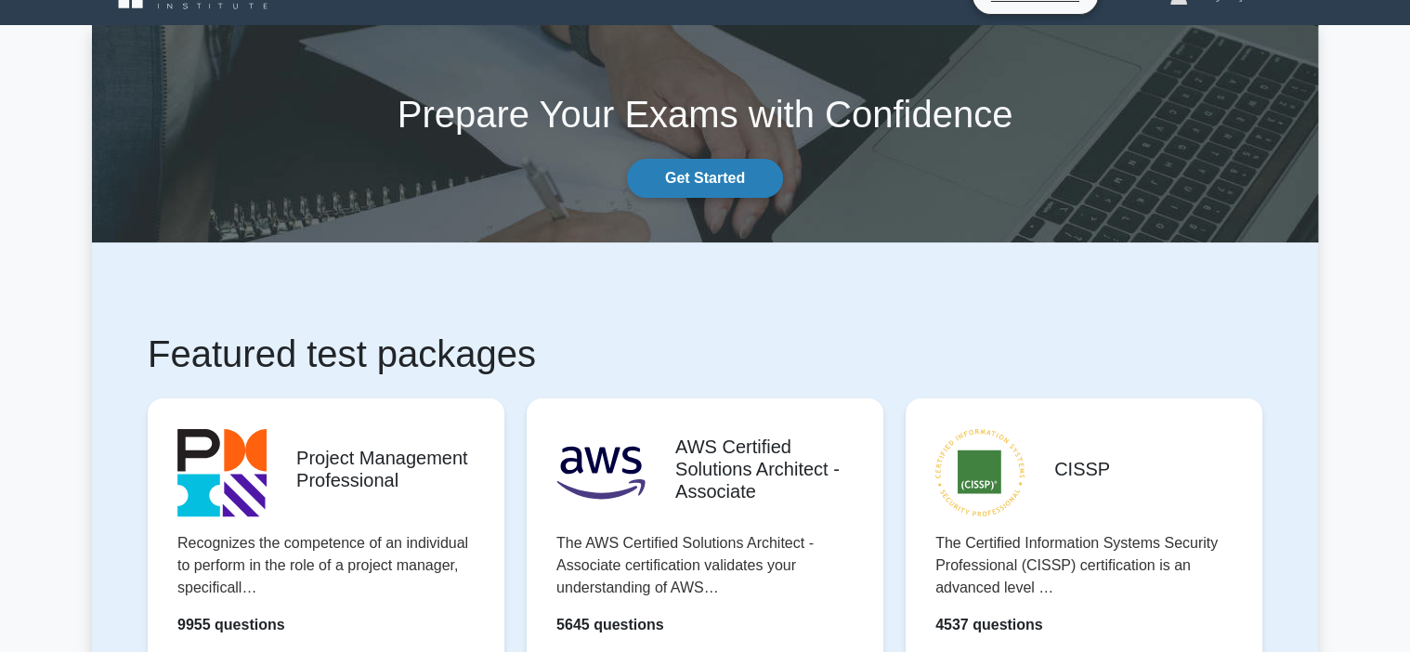
click at [750, 173] on link "Get Started" at bounding box center [705, 178] width 156 height 39
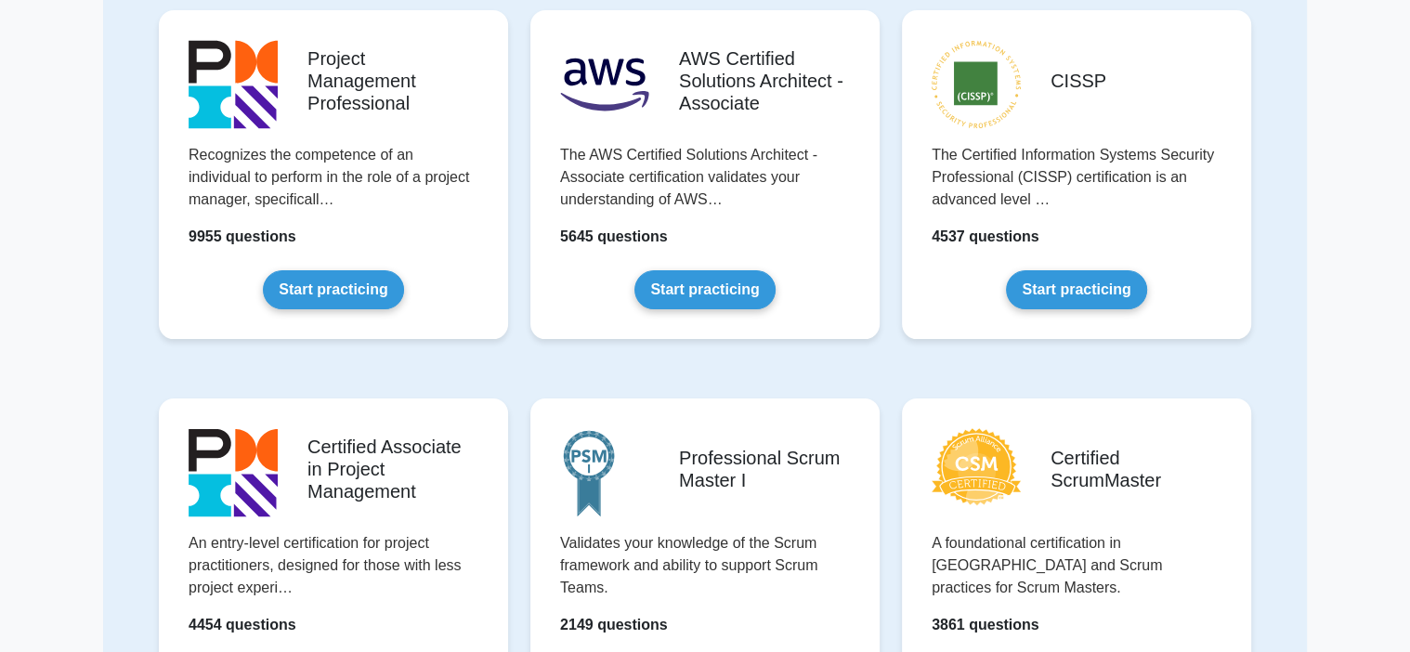
scroll to position [204, 0]
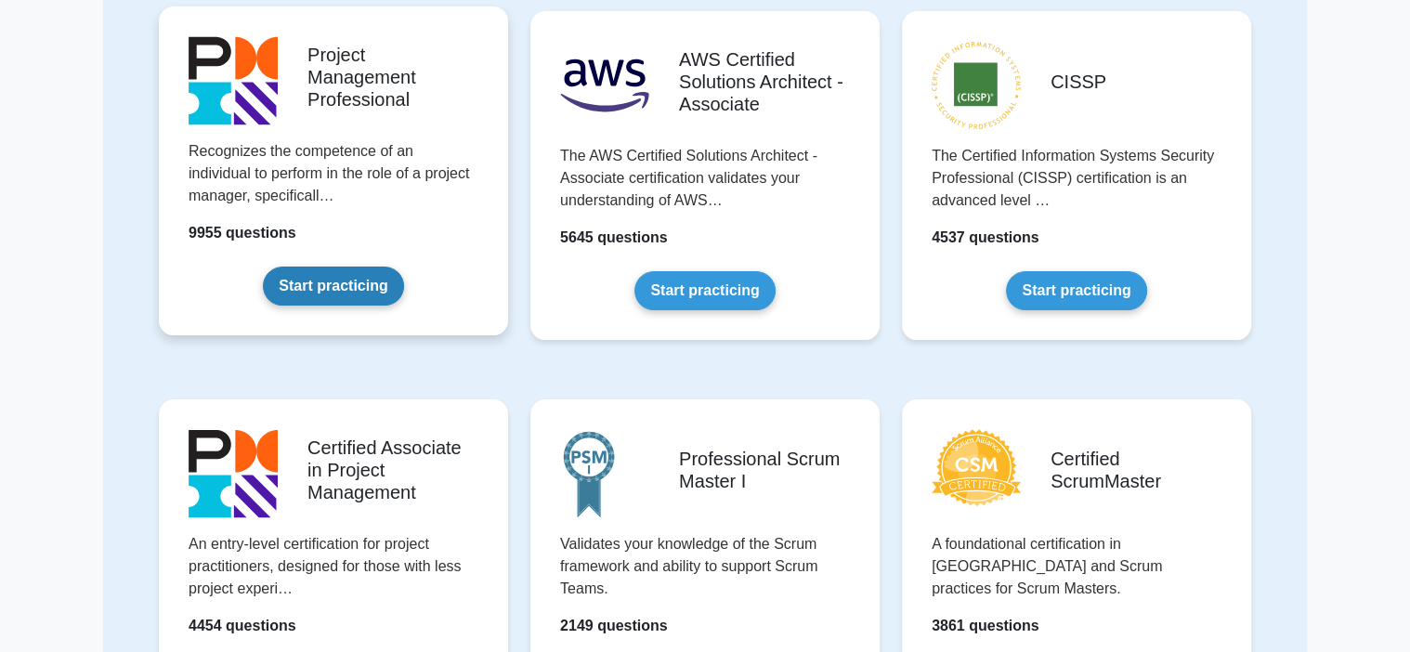
click at [377, 297] on link "Start practicing" at bounding box center [333, 286] width 140 height 39
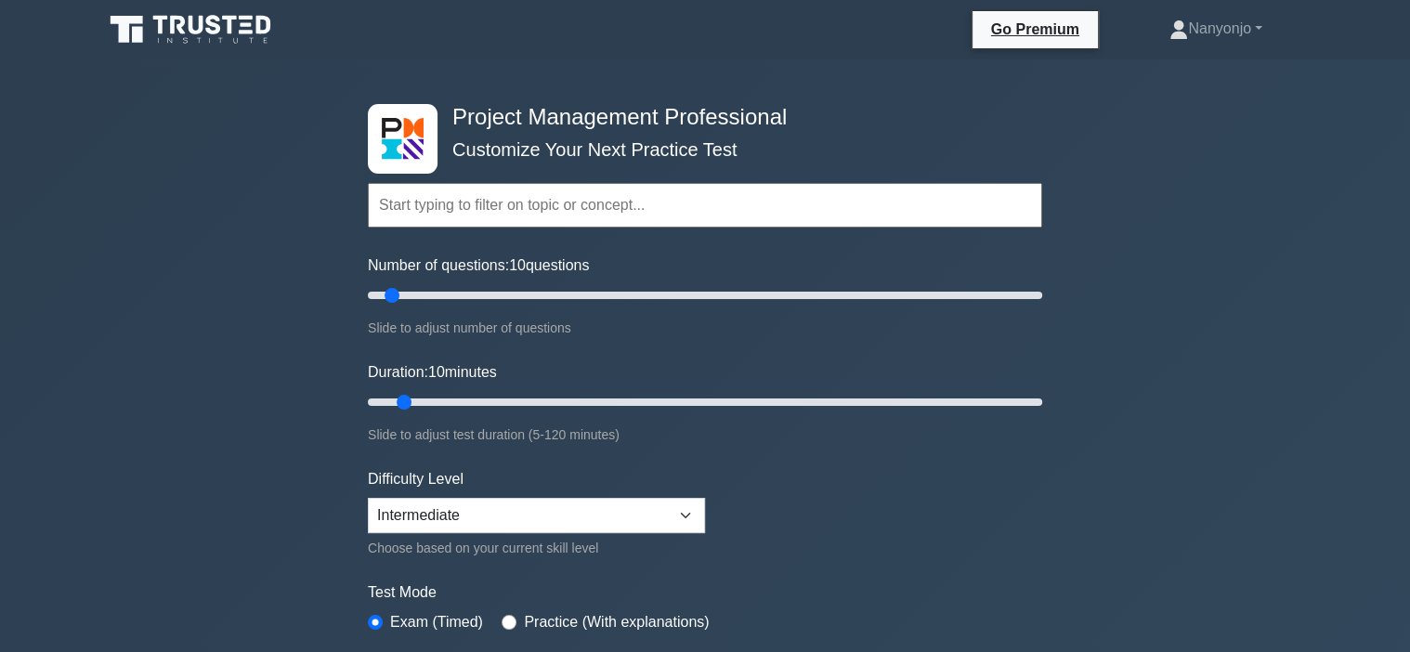
click at [525, 192] on input "text" at bounding box center [705, 205] width 674 height 45
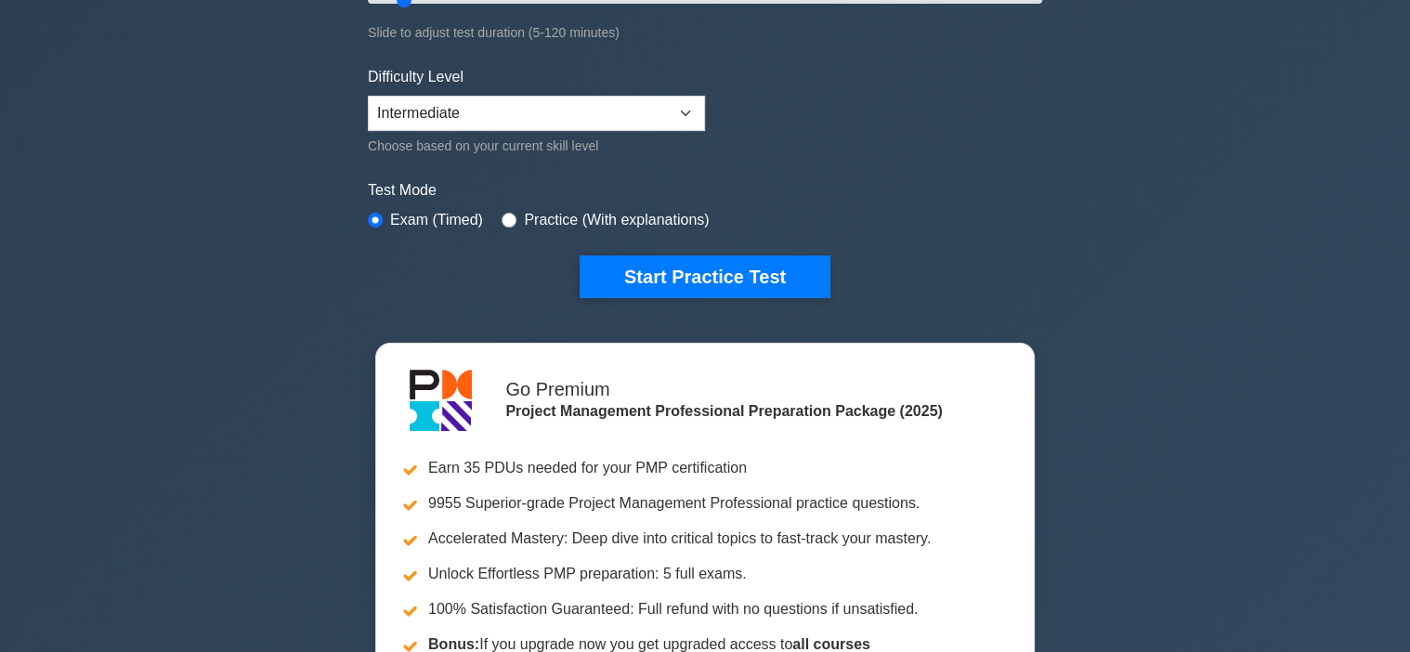
scroll to position [398, 0]
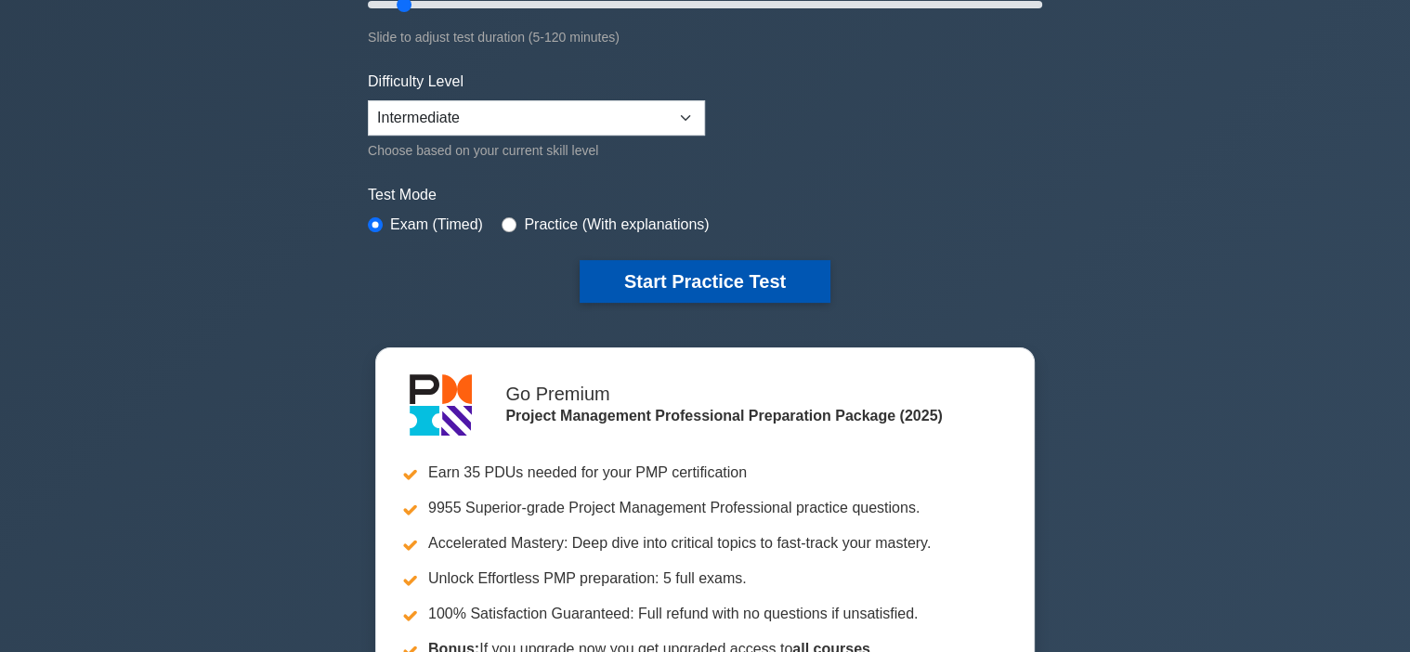
click at [627, 266] on button "Start Practice Test" at bounding box center [705, 281] width 251 height 43
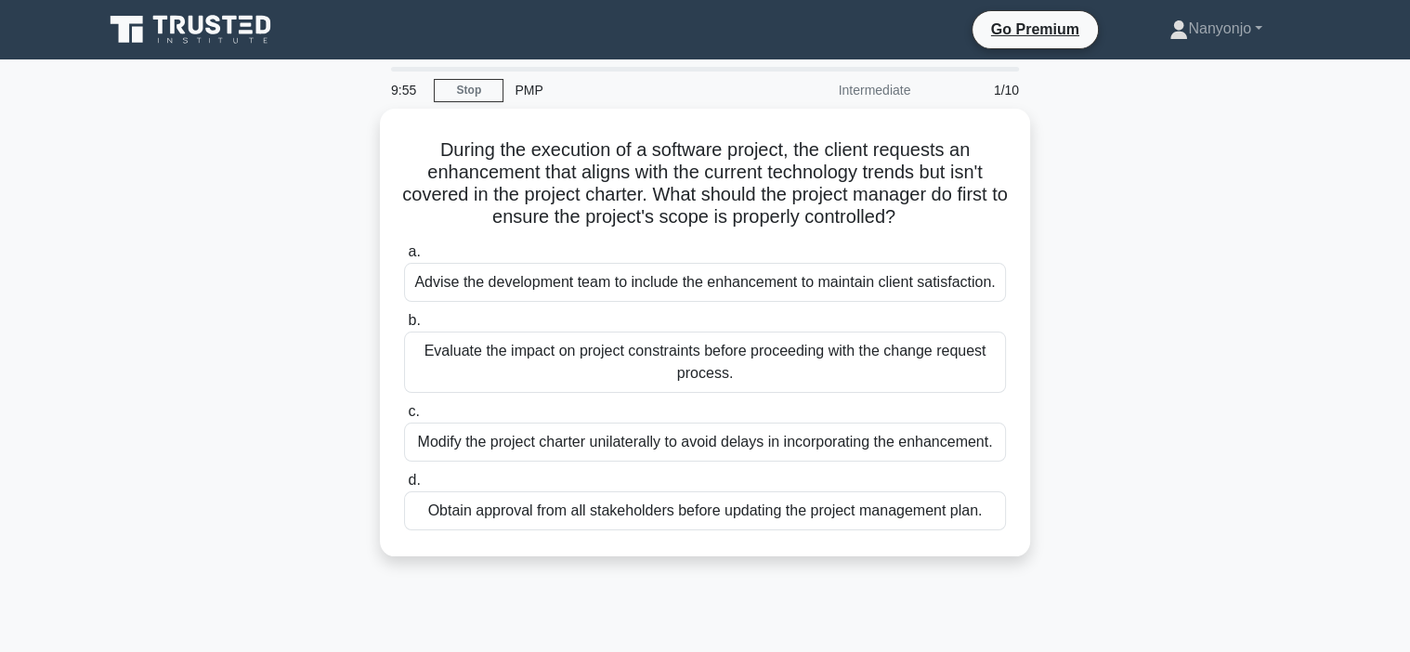
scroll to position [79, 0]
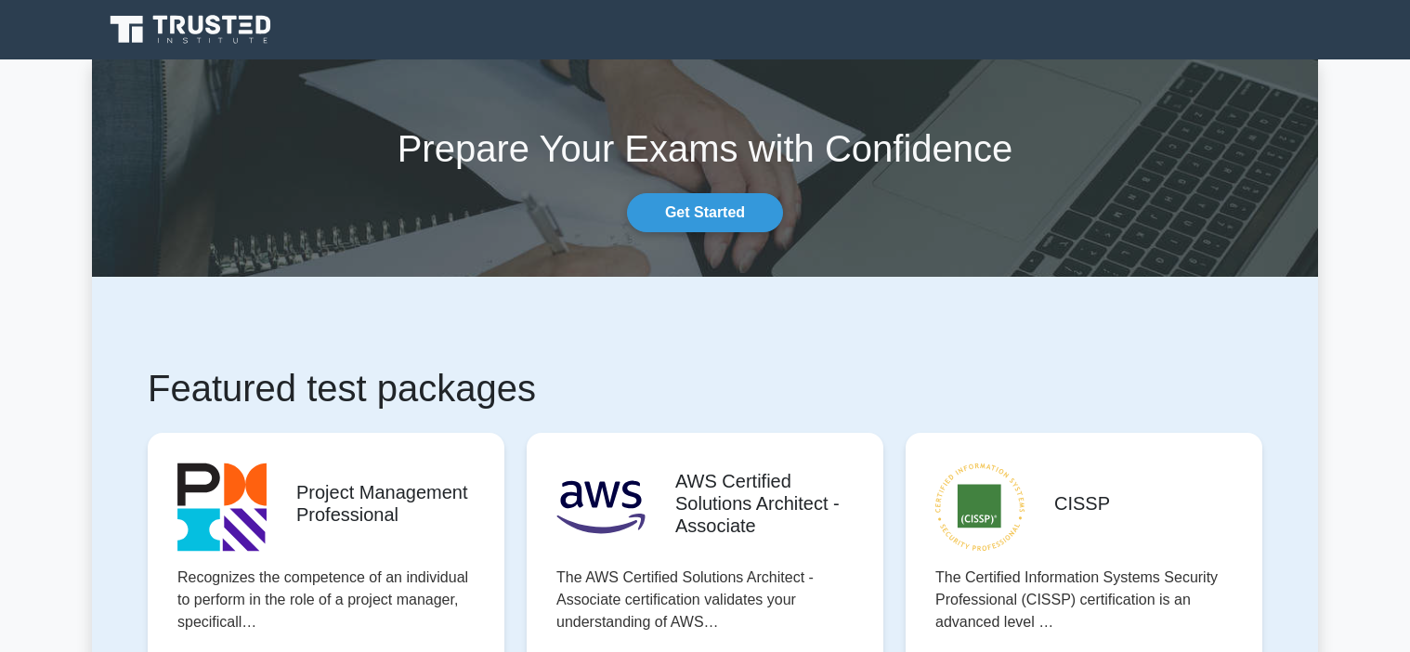
scroll to position [33, 0]
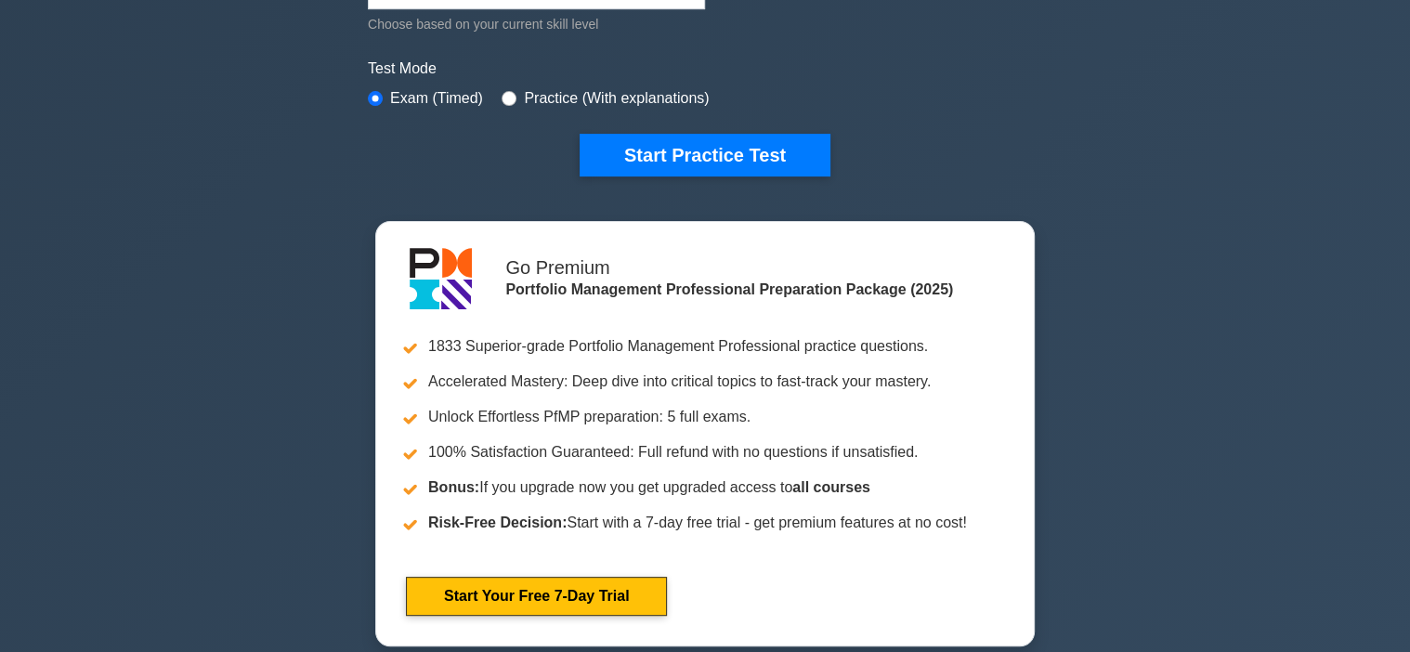
scroll to position [428, 0]
